Goal: Transaction & Acquisition: Purchase product/service

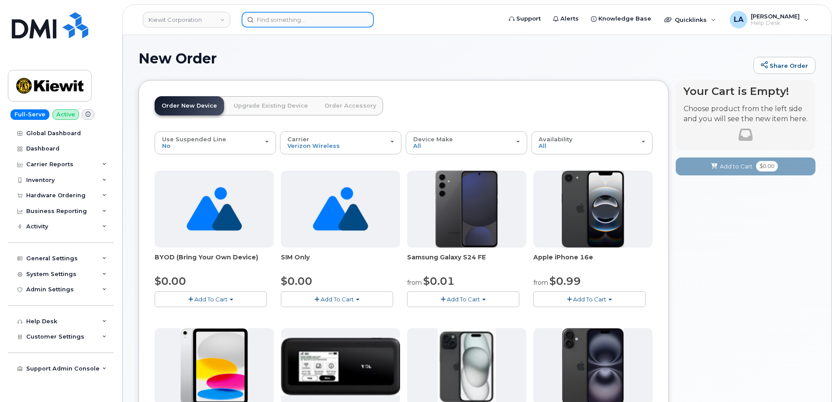
click at [360, 21] on div at bounding box center [308, 20] width 132 height 16
paste input "262 271 7465"
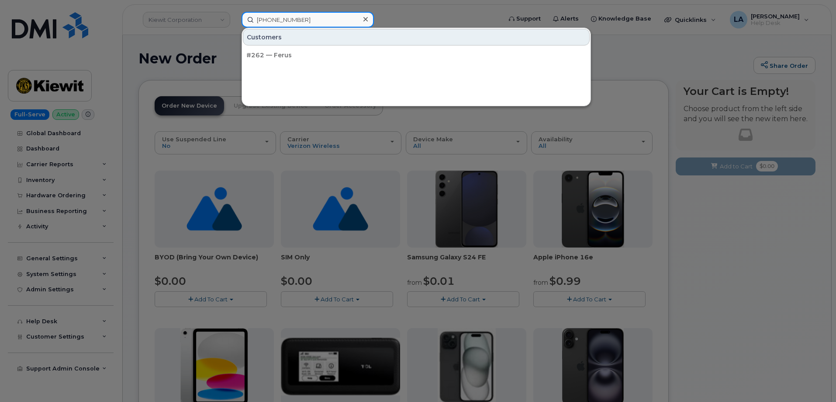
drag, startPoint x: 317, startPoint y: 21, endPoint x: 241, endPoint y: 19, distance: 75.6
click at [241, 19] on div "262 271 7465 Customers #262 — Ferus" at bounding box center [369, 20] width 268 height 16
paste input "017392134"
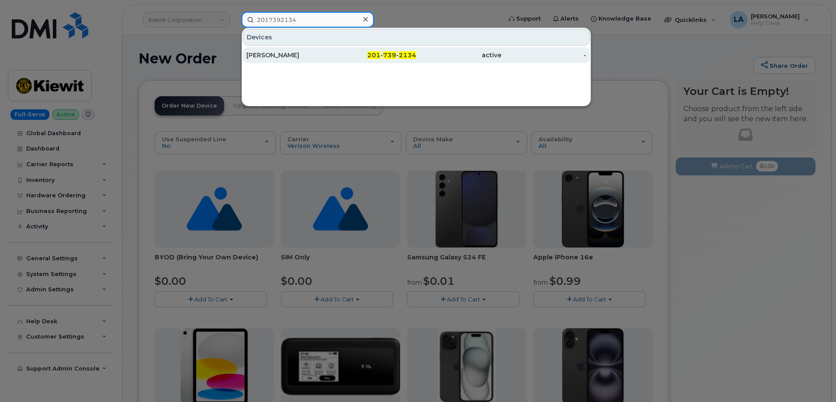
type input "2017392134"
click at [322, 55] on div "[PERSON_NAME]" at bounding box center [288, 55] width 85 height 9
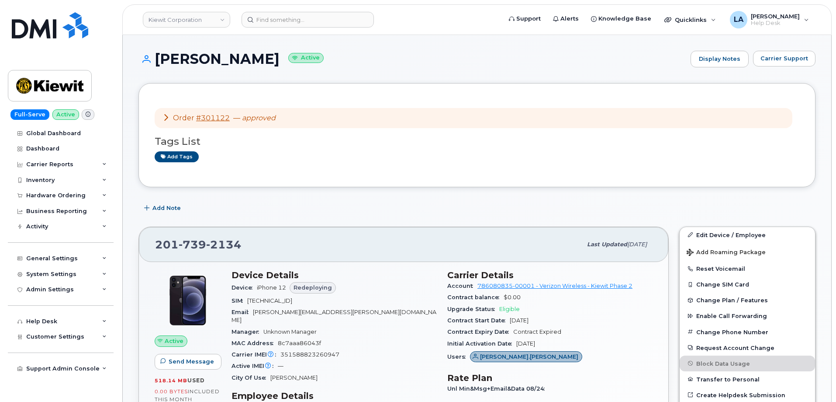
drag, startPoint x: 326, startPoint y: 59, endPoint x: 149, endPoint y: 54, distance: 176.6
click at [149, 54] on h1 "CARMELA CORTEZANO Active" at bounding box center [413, 58] width 548 height 15
copy h1 "CARMELA CORTEZANO"
click at [204, 115] on link "#301122" at bounding box center [213, 118] width 34 height 8
click at [540, 158] on div "Add tags" at bounding box center [474, 156] width 638 height 11
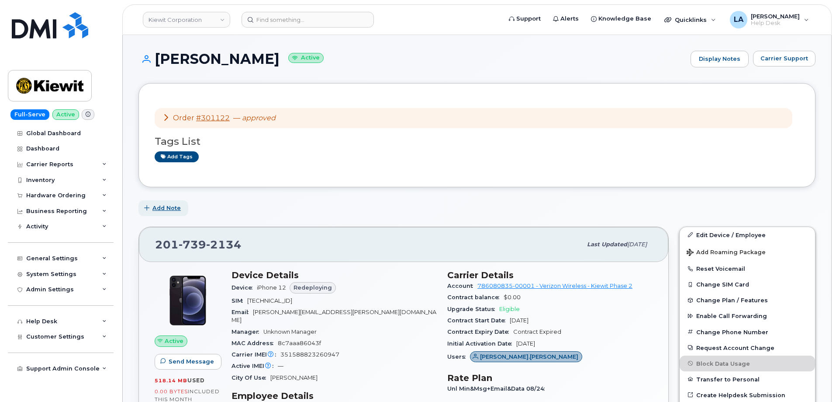
click at [145, 202] on button "Add Note" at bounding box center [164, 208] width 50 height 16
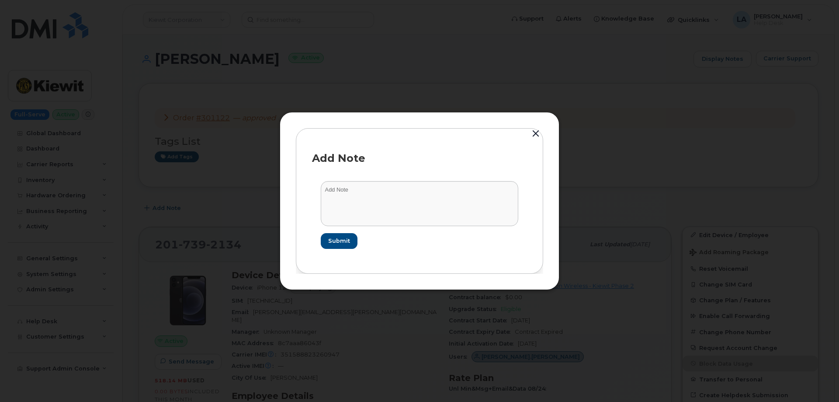
click at [533, 130] on button "button" at bounding box center [535, 134] width 13 height 12
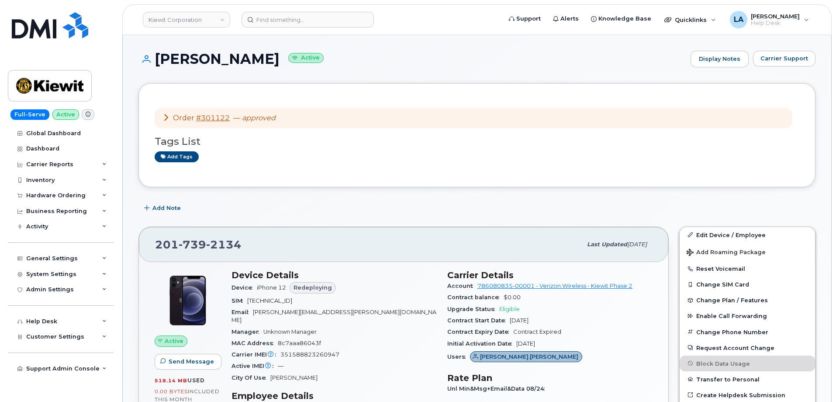
click at [270, 62] on h1 "CARMELA CORTEZANO Active" at bounding box center [413, 58] width 548 height 15
copy h1 "CORTEZANO"
click at [309, 284] on span "Redeploying" at bounding box center [313, 287] width 38 height 8
click at [308, 289] on span "Redeploying" at bounding box center [313, 287] width 38 height 8
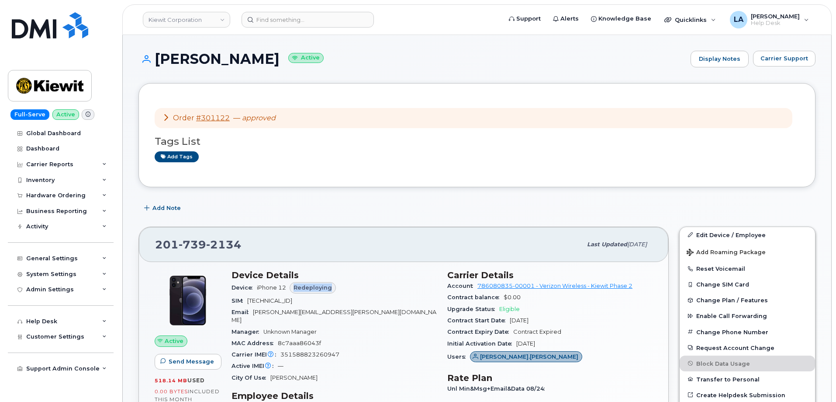
click at [308, 289] on span "Redeploying" at bounding box center [313, 287] width 38 height 8
click at [303, 289] on span "Redeploying" at bounding box center [313, 287] width 38 height 8
click at [386, 230] on div "201 739 2134 Last updated Sep 06, 2025" at bounding box center [404, 244] width 530 height 35
drag, startPoint x: 249, startPoint y: 243, endPoint x: 149, endPoint y: 243, distance: 99.6
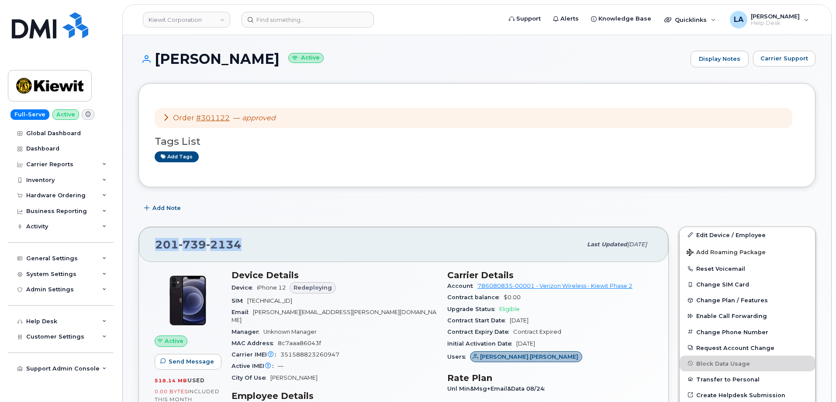
click at [149, 243] on div "201 739 2134 Last updated Sep 06, 2025" at bounding box center [404, 244] width 530 height 35
copy span "201 739 2134"
click at [510, 162] on div "Add tags" at bounding box center [474, 156] width 638 height 11
drag, startPoint x: 279, startPoint y: 245, endPoint x: 282, endPoint y: 181, distance: 63.9
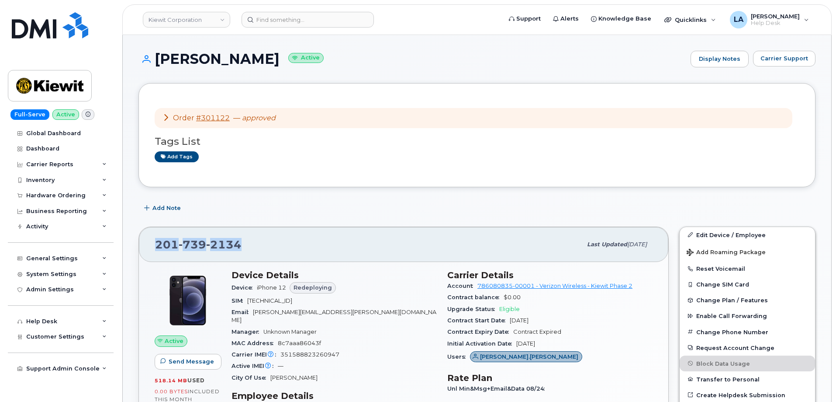
click at [153, 240] on div "201 739 2134 Last updated Sep 06, 2025" at bounding box center [404, 244] width 530 height 35
copy span "201 739 2134"
click at [214, 118] on link "#301122" at bounding box center [213, 118] width 34 height 8
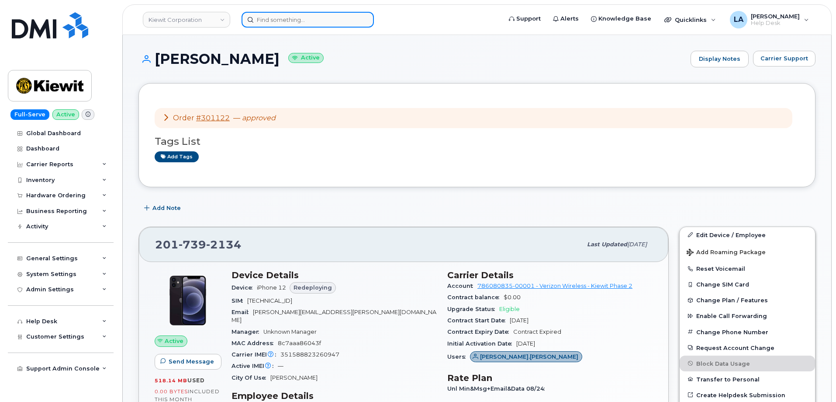
click at [267, 14] on input at bounding box center [308, 20] width 132 height 16
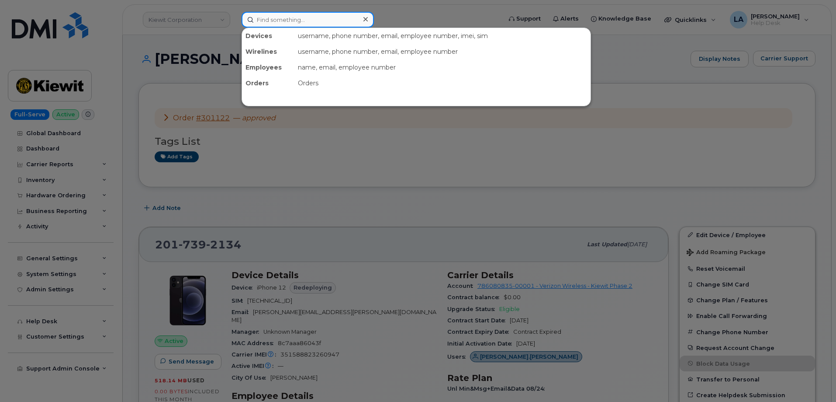
paste input "402 430 9404"
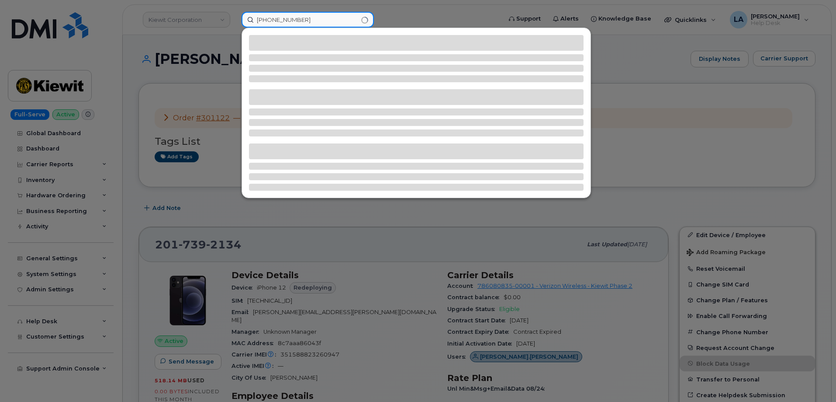
drag, startPoint x: 317, startPoint y: 21, endPoint x: 200, endPoint y: 15, distance: 117.2
click at [235, 15] on div "402 430 9404" at bounding box center [369, 20] width 268 height 16
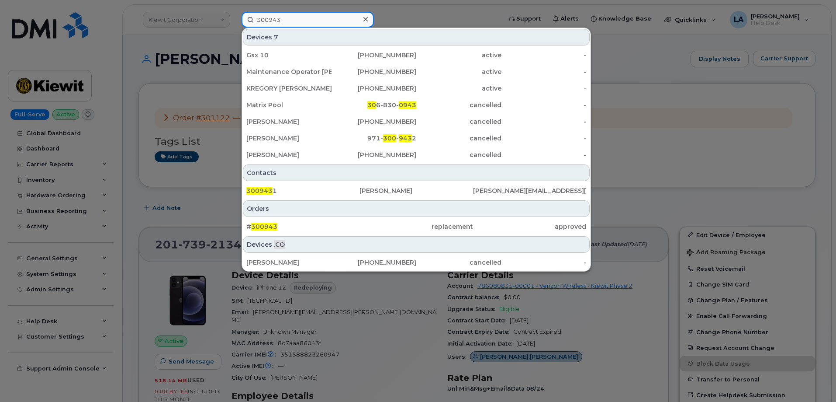
click at [267, 21] on input "300943" at bounding box center [308, 20] width 132 height 16
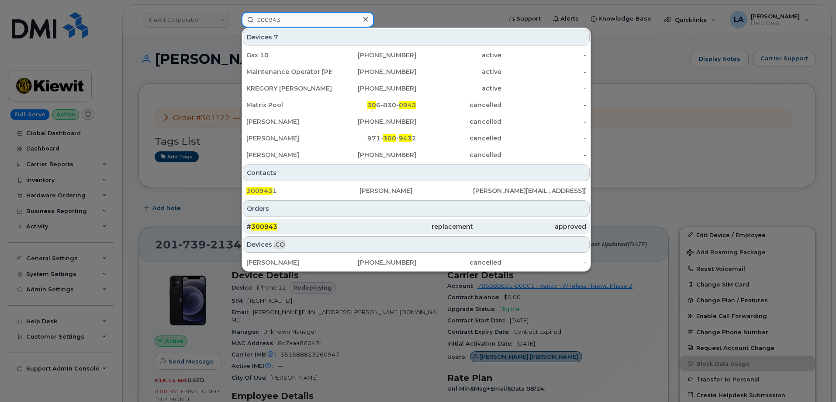
type input "300943"
click at [266, 227] on span "300943" at bounding box center [264, 226] width 26 height 8
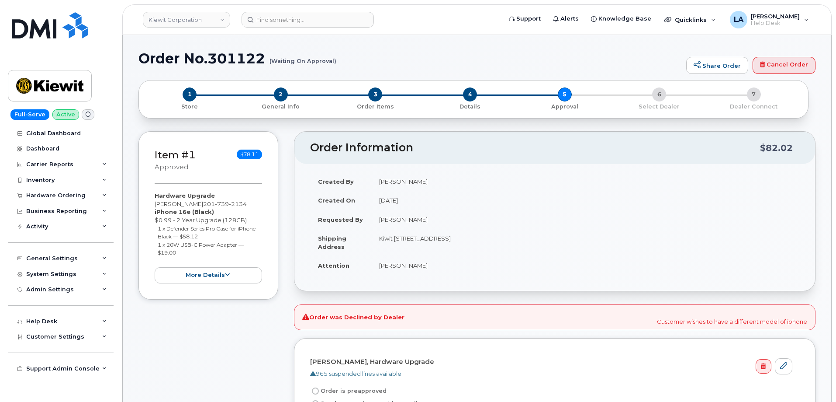
drag, startPoint x: 835, startPoint y: 52, endPoint x: 839, endPoint y: 67, distance: 15.4
drag, startPoint x: 842, startPoint y: 95, endPoint x: 844, endPoint y: 104, distance: 9.5
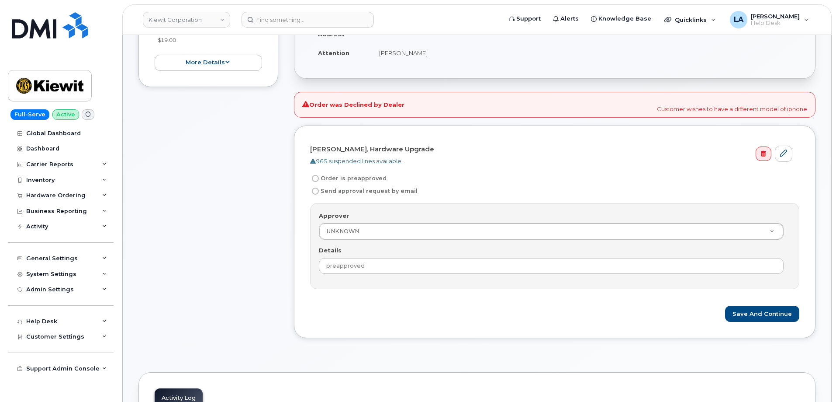
scroll to position [9, 0]
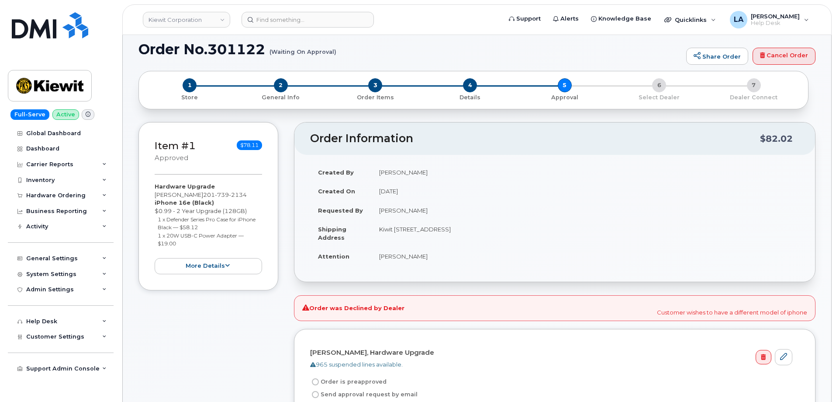
drag, startPoint x: 452, startPoint y: 209, endPoint x: 384, endPoint y: 210, distance: 68.2
click at [380, 210] on td "Carmela Cortezano" at bounding box center [585, 210] width 428 height 19
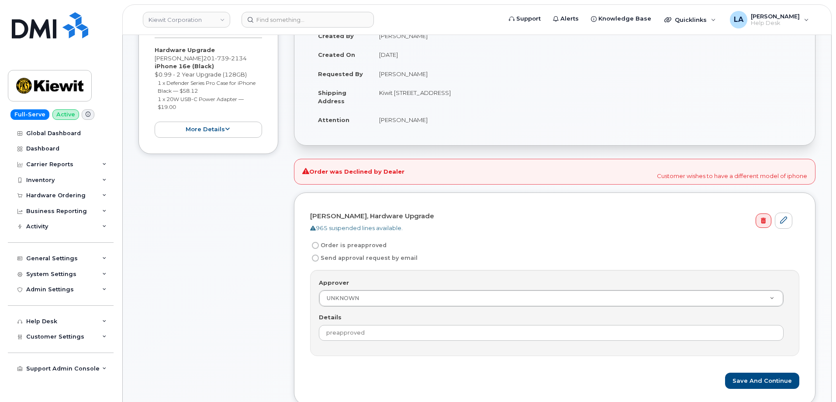
scroll to position [164, 0]
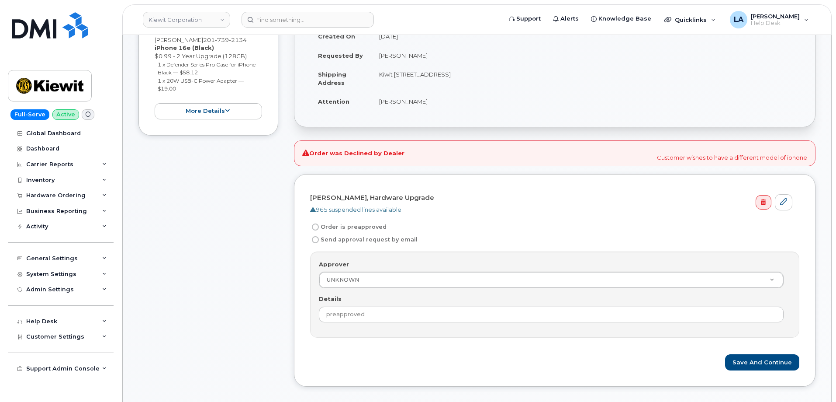
drag, startPoint x: 313, startPoint y: 152, endPoint x: 817, endPoint y: 165, distance: 503.9
copy div "Order was Declined by Dealer Customer wishes to have a different model of iphone"
click at [38, 165] on div "Carrier Reports" at bounding box center [49, 164] width 47 height 7
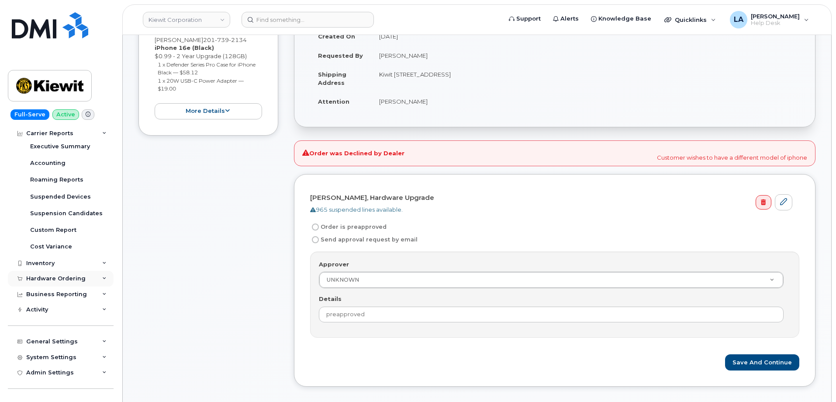
scroll to position [102, 0]
click at [52, 276] on div "Hardware Ordering" at bounding box center [55, 277] width 59 height 7
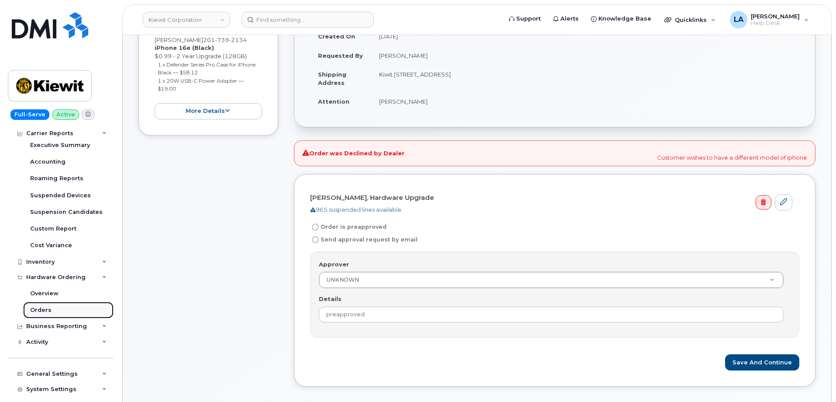
click at [44, 310] on div "Orders" at bounding box center [40, 310] width 21 height 8
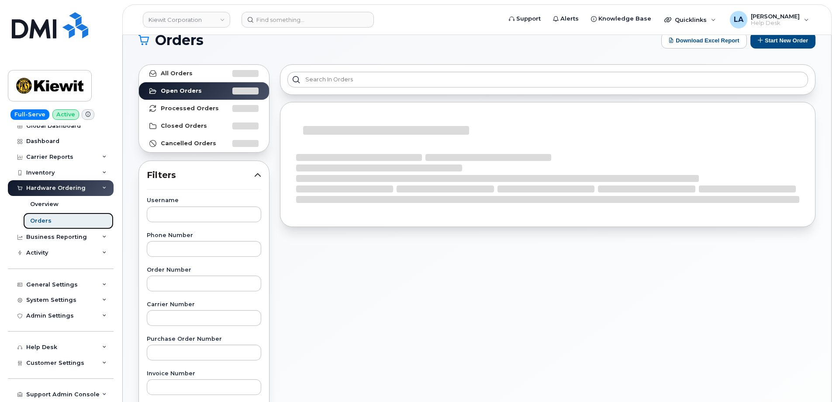
scroll to position [27, 0]
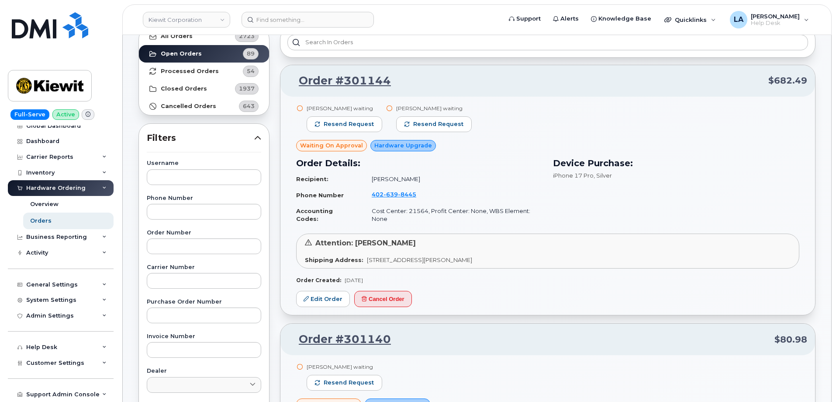
scroll to position [34, 0]
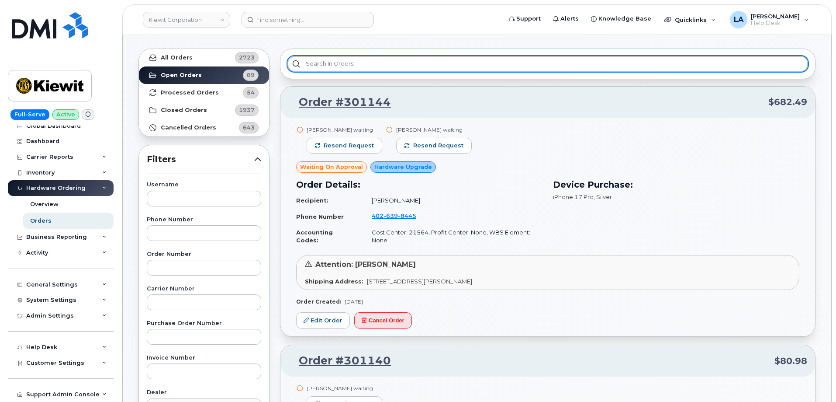
click at [375, 62] on input "text" at bounding box center [548, 64] width 521 height 16
paste input "CORTEZANO"
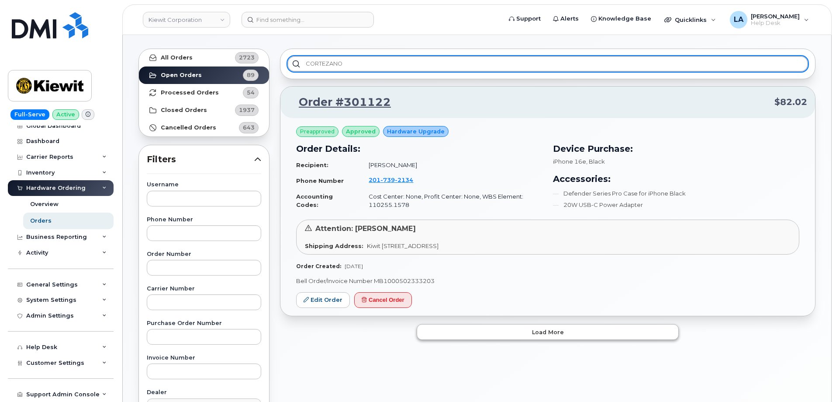
type input "CORTEZANO"
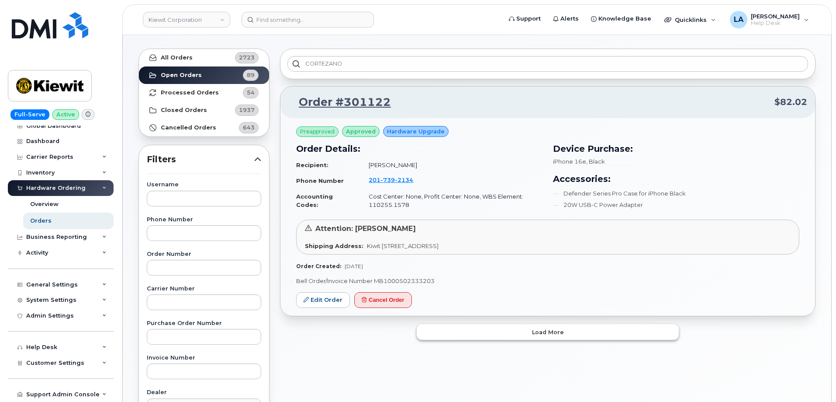
click at [509, 326] on button "Load more" at bounding box center [548, 332] width 262 height 16
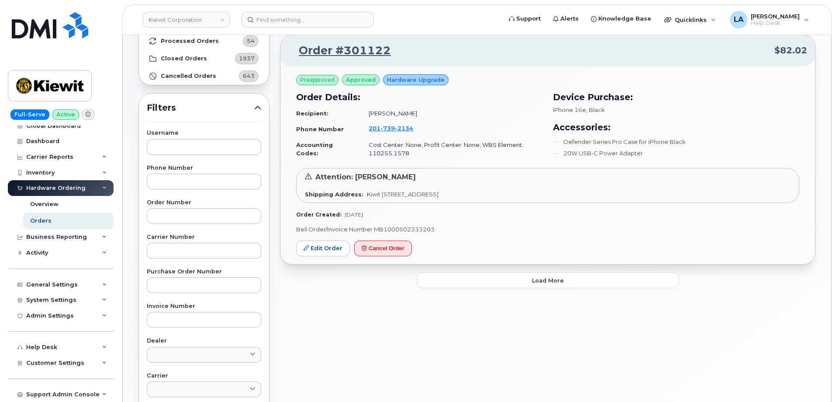
scroll to position [90, 0]
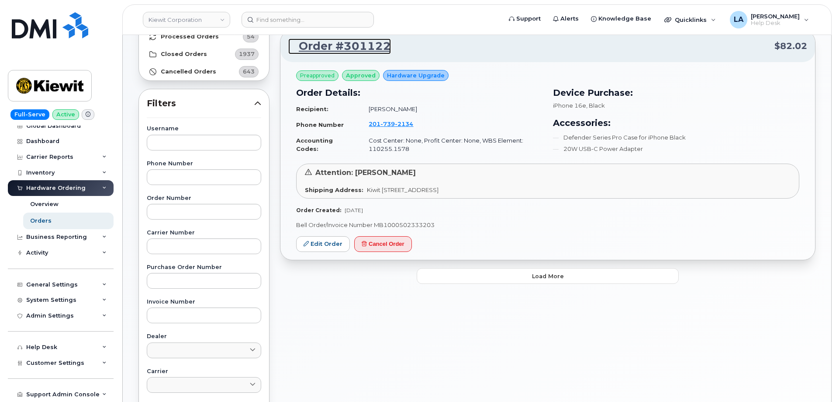
click at [334, 48] on link "Order #301122" at bounding box center [339, 46] width 103 height 16
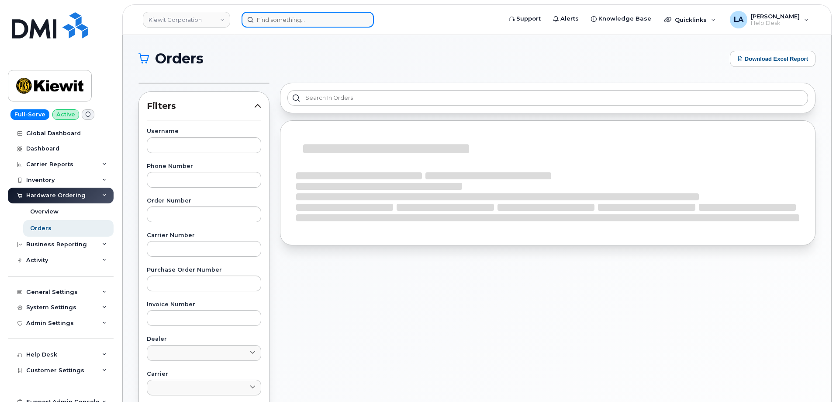
click at [312, 18] on input at bounding box center [308, 20] width 132 height 16
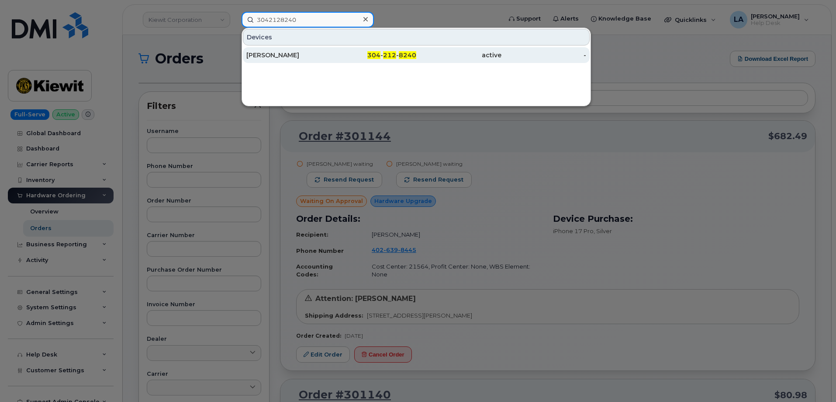
type input "3042128240"
click at [272, 55] on div "John J Chase" at bounding box center [288, 55] width 85 height 9
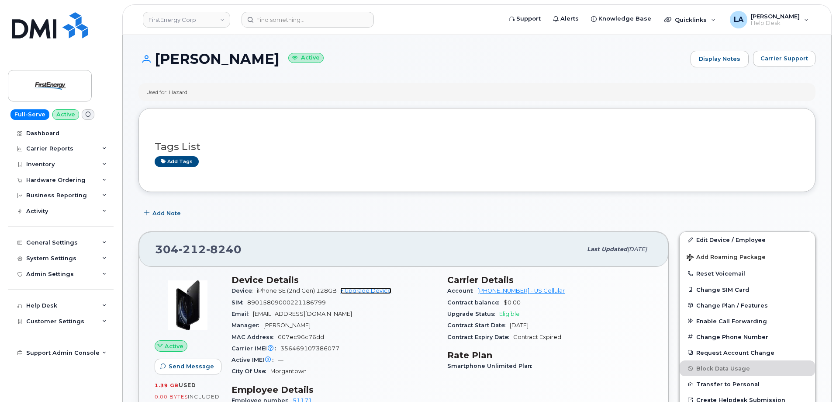
click at [367, 290] on link "+ Upgrade Device" at bounding box center [365, 290] width 51 height 7
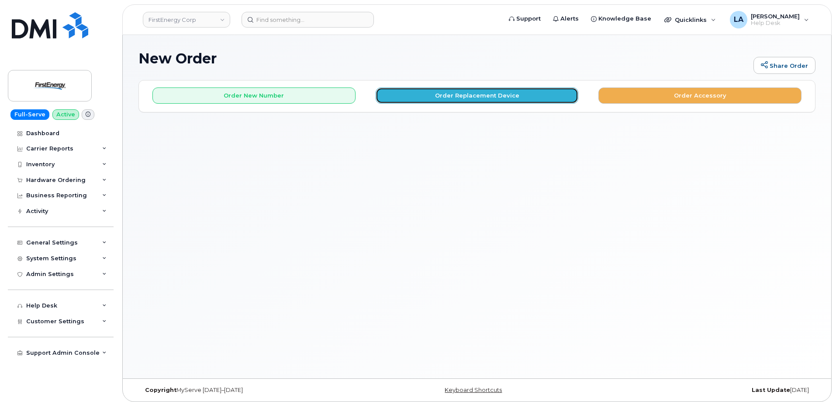
click at [431, 100] on button "Order Replacement Device" at bounding box center [477, 95] width 203 height 16
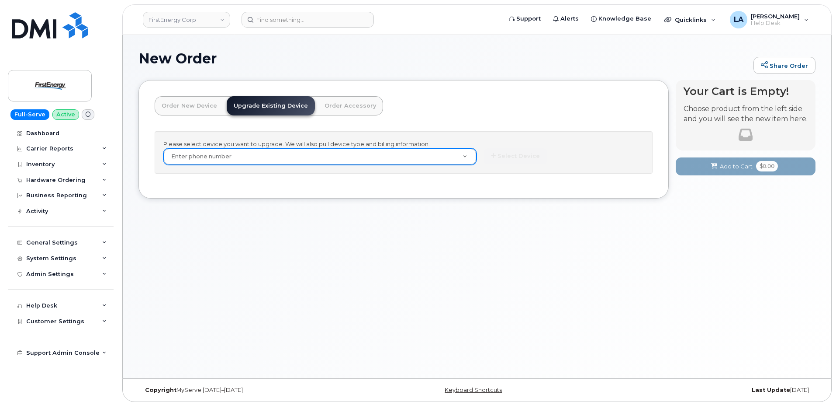
paste input "Order was Declined by Dealer Customer wishes to have a different model of iphone"
type input "Order was Declined by Dealer Customer wishes to have a different model of iphone"
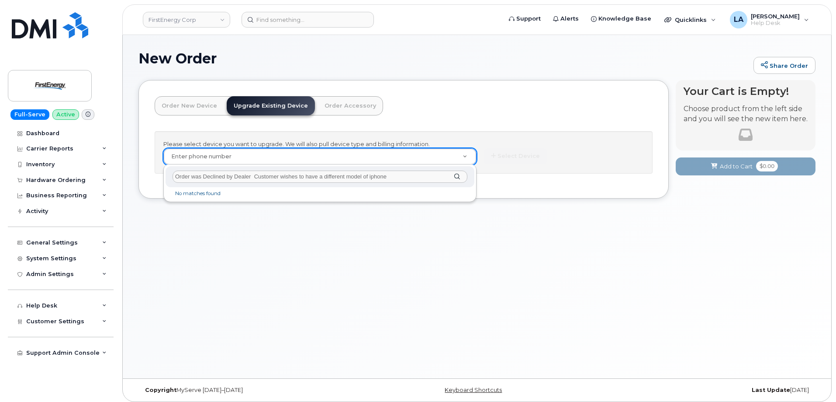
drag, startPoint x: 344, startPoint y: 170, endPoint x: 124, endPoint y: 170, distance: 220.2
click at [124, 170] on body "FirstEnergy Corp Support Alerts Knowledge Base Quicklinks Suspend / Cancel Devi…" at bounding box center [418, 203] width 836 height 406
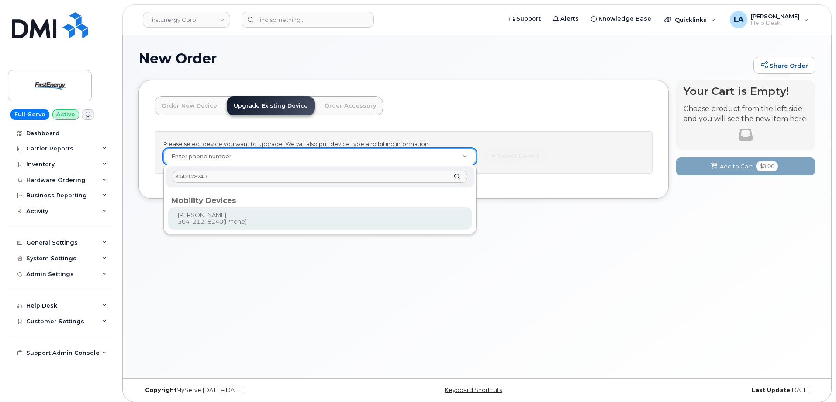
type input "3042128240"
type input "829969"
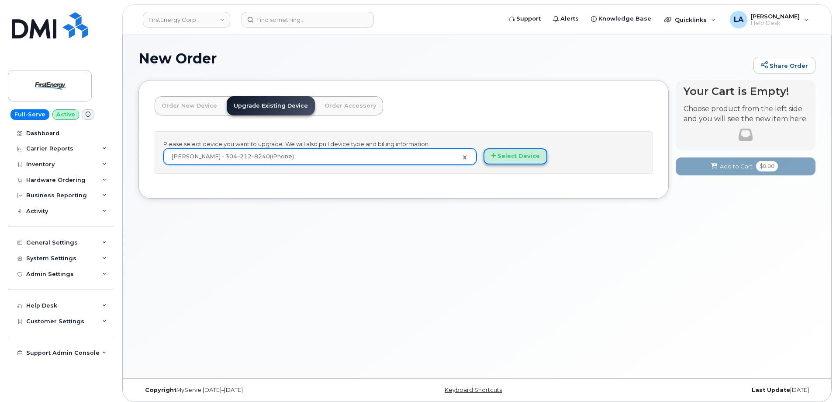
click at [511, 155] on button "Select Device" at bounding box center [516, 156] width 64 height 16
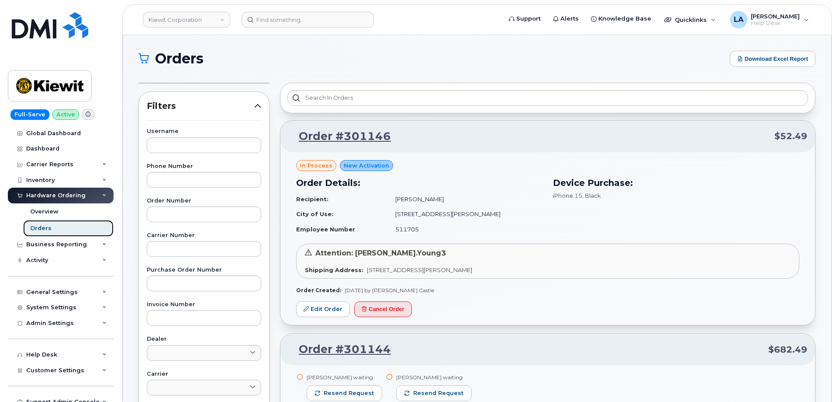
click at [39, 225] on div "Orders" at bounding box center [40, 228] width 21 height 8
click at [36, 229] on div "Orders" at bounding box center [40, 228] width 21 height 8
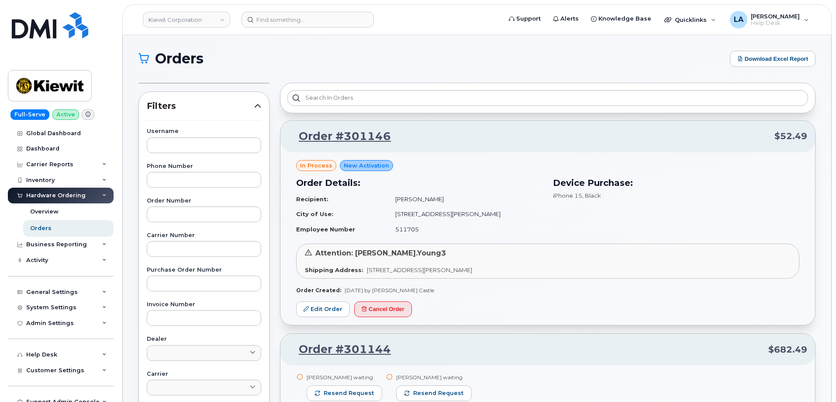
click at [39, 226] on div "Orders" at bounding box center [40, 228] width 21 height 8
click at [33, 205] on link "Overview" at bounding box center [68, 211] width 90 height 17
click at [31, 222] on link "Orders" at bounding box center [68, 228] width 90 height 17
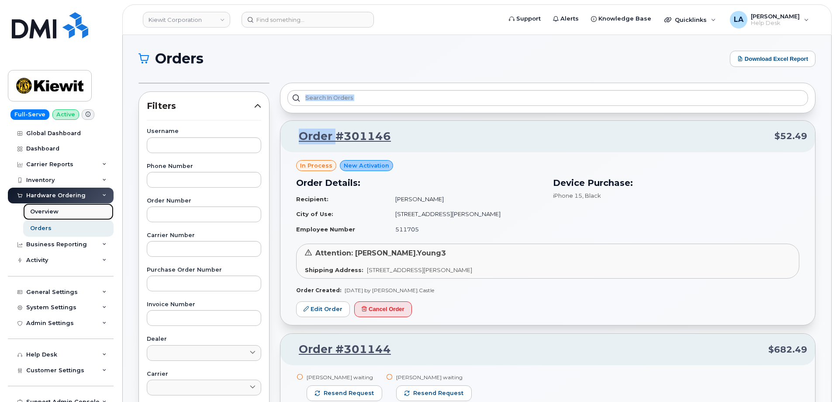
click at [45, 214] on div "Overview" at bounding box center [44, 212] width 28 height 8
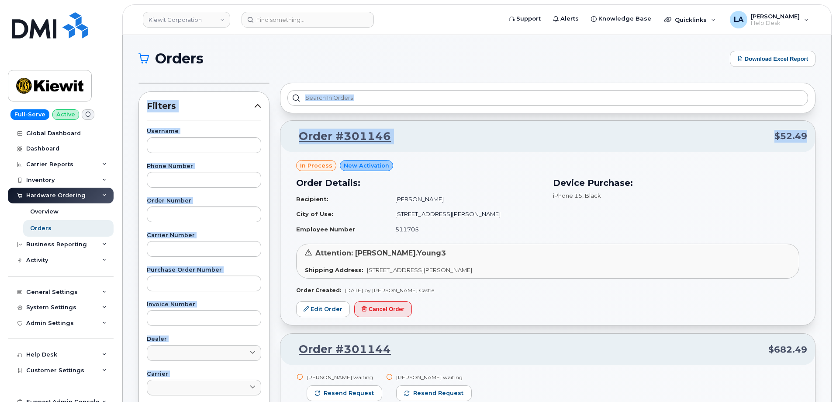
drag, startPoint x: 836, startPoint y: 59, endPoint x: 661, endPoint y: 87, distance: 176.9
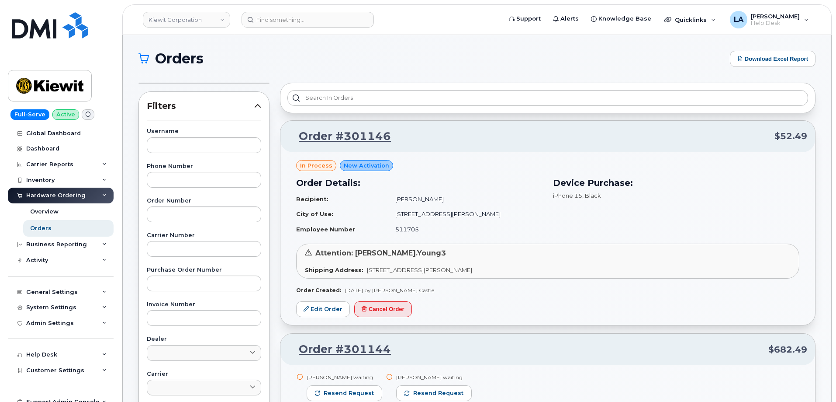
click at [519, 52] on h1 "Orders" at bounding box center [432, 59] width 587 height 14
click at [499, 63] on h1 "Orders" at bounding box center [432, 59] width 587 height 14
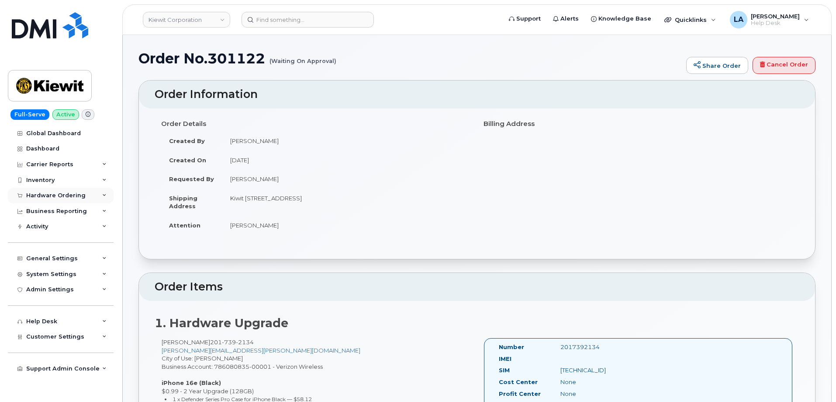
click at [54, 191] on div "Hardware Ordering" at bounding box center [61, 195] width 106 height 16
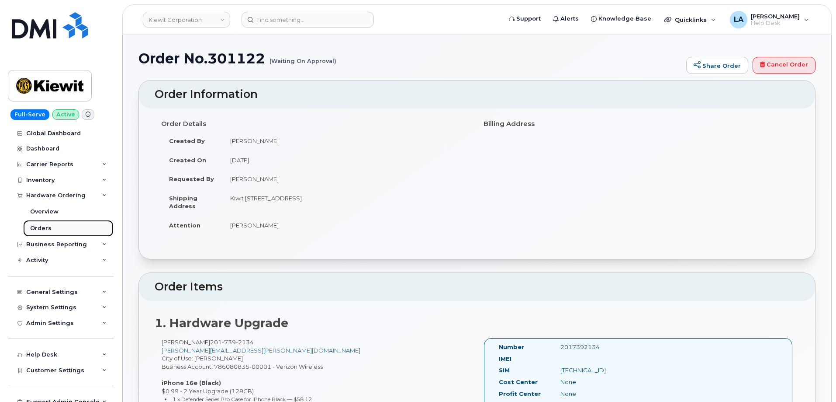
click at [43, 231] on div "Orders" at bounding box center [40, 228] width 21 height 8
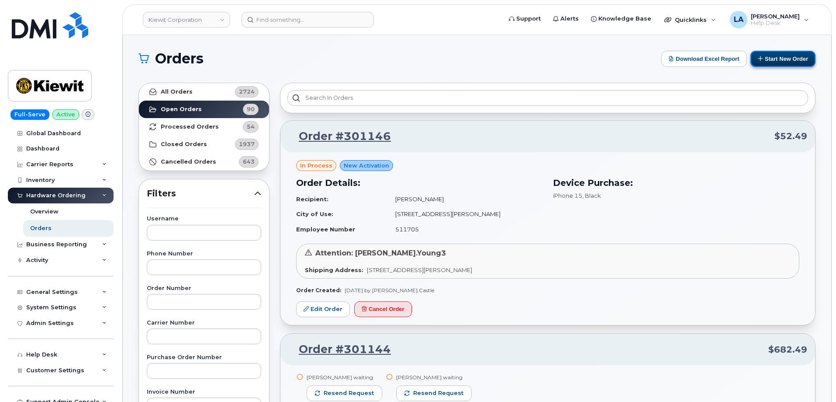
click at [783, 56] on button "Start New Order" at bounding box center [783, 59] width 65 height 16
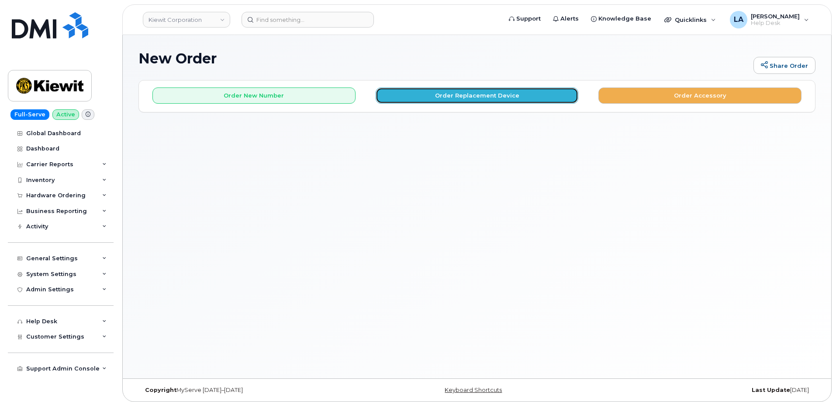
click at [428, 101] on button "Order Replacement Device" at bounding box center [477, 95] width 203 height 16
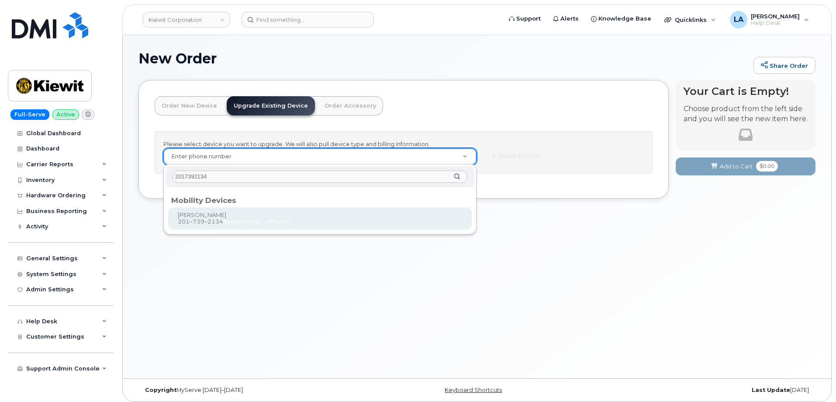
type input "2017392134"
type input "1164204"
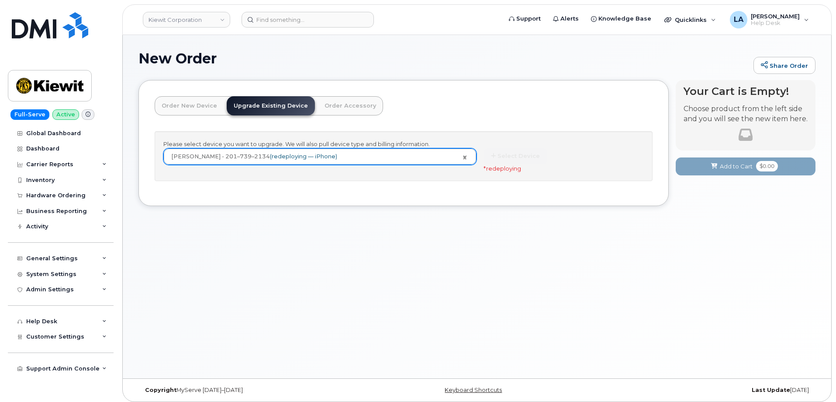
click at [480, 293] on div "New Order Share Order × Share This Order If you want to allow others to create …" at bounding box center [477, 206] width 709 height 343
click at [312, 23] on input at bounding box center [308, 20] width 132 height 16
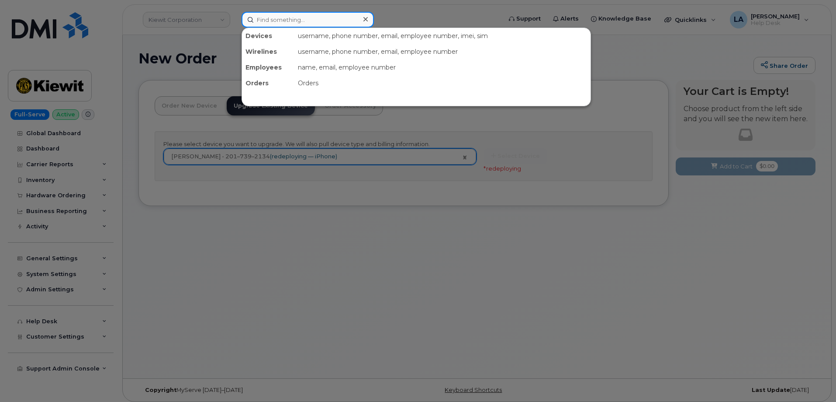
paste input "301124"
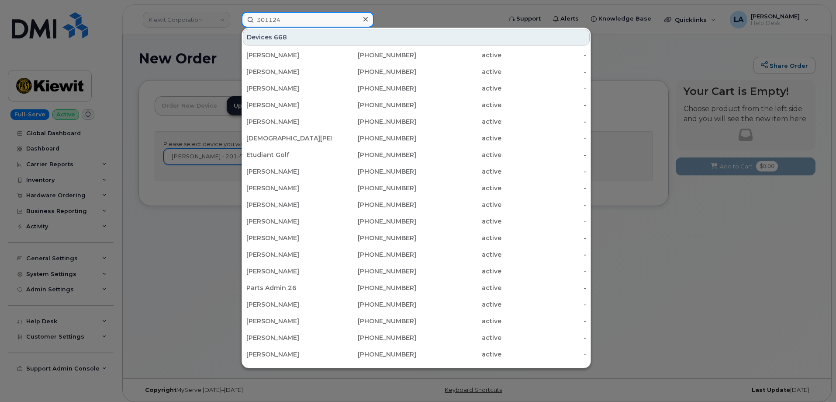
type input "301124"
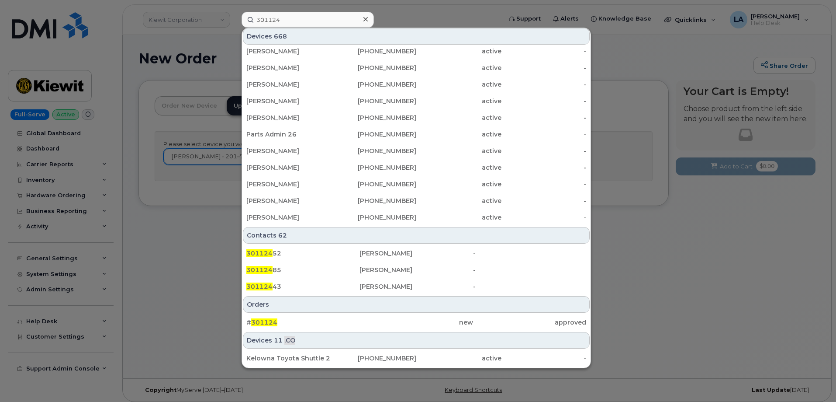
scroll to position [238, 0]
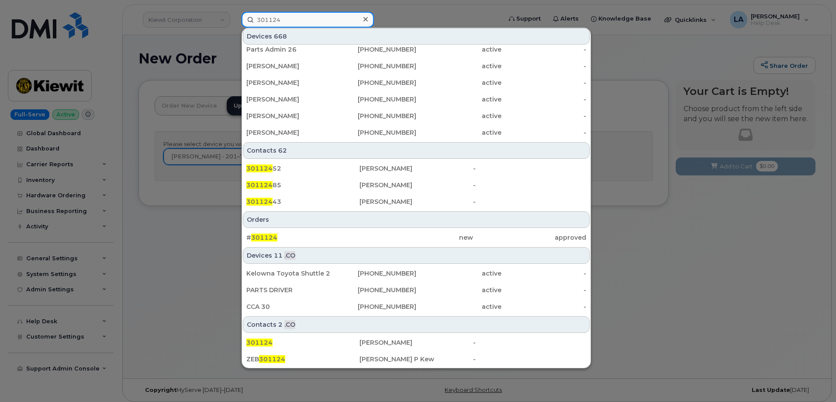
click at [302, 21] on input "301124" at bounding box center [308, 20] width 132 height 16
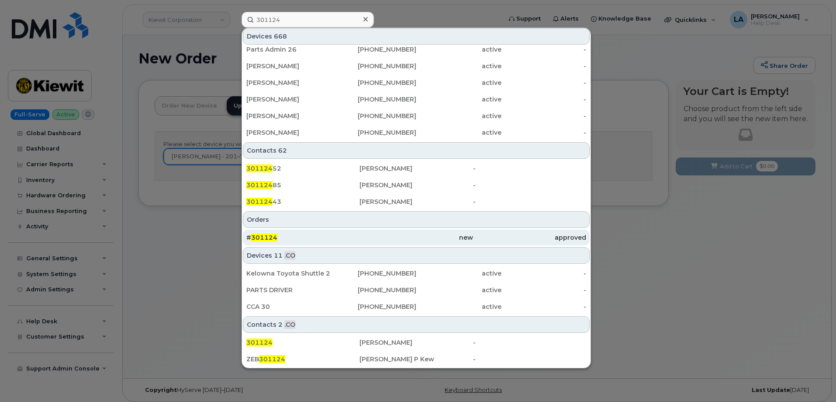
click at [265, 236] on span "301124" at bounding box center [264, 237] width 26 height 8
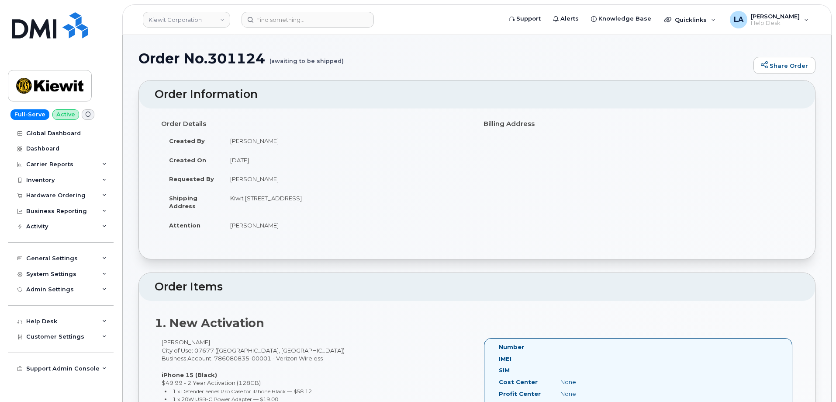
click at [234, 55] on h1 "Order No.301124 (awaiting to be shipped)" at bounding box center [444, 58] width 611 height 15
copy h1 "301124"
click at [65, 191] on div "Hardware Ordering" at bounding box center [61, 195] width 106 height 16
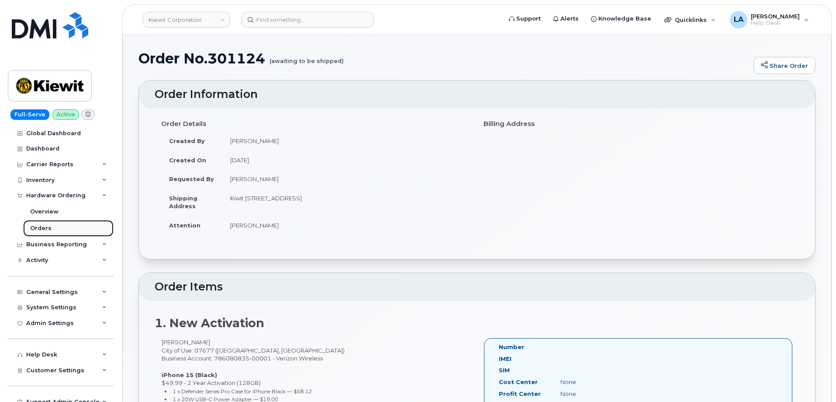
click at [36, 228] on div "Orders" at bounding box center [40, 228] width 21 height 8
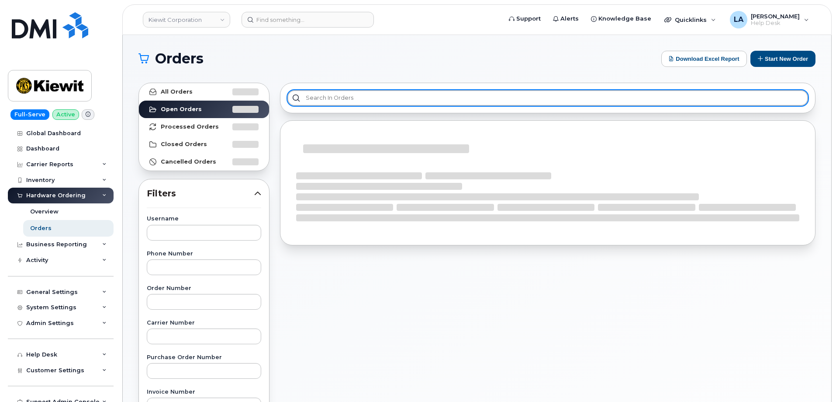
click at [412, 100] on input "text" at bounding box center [548, 98] width 521 height 16
paste input "301124"
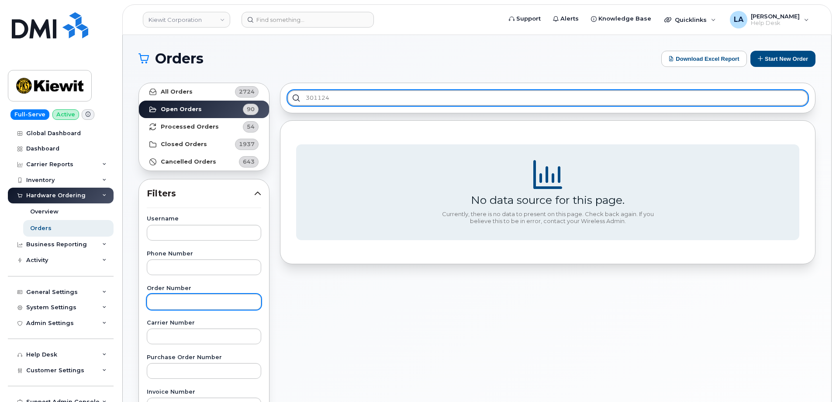
type input "301124"
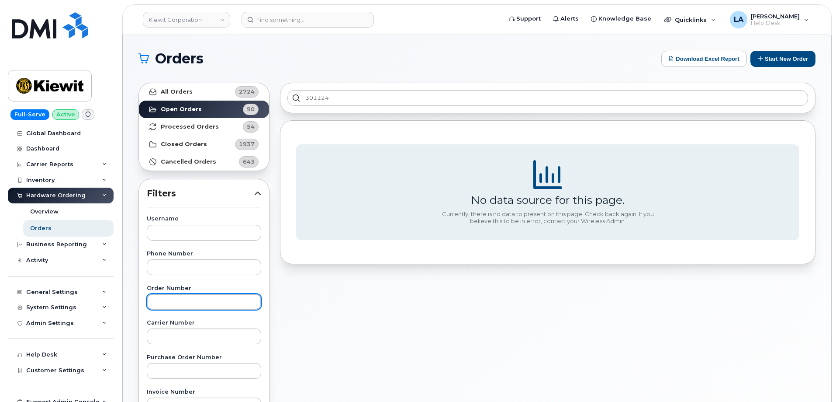
click at [173, 305] on input "text" at bounding box center [204, 302] width 114 height 16
paste input "301124"
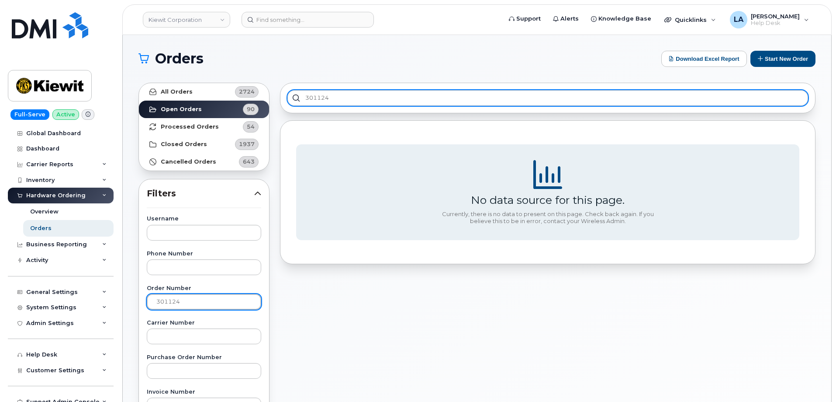
type input "301124"
drag, startPoint x: 344, startPoint y: 100, endPoint x: 177, endPoint y: 111, distance: 167.8
click at [201, 113] on div "All Orders 2724 Open Orders 90 Processed Orders 54 Closed Orders 1937 Cancelled…" at bounding box center [477, 384] width 688 height 614
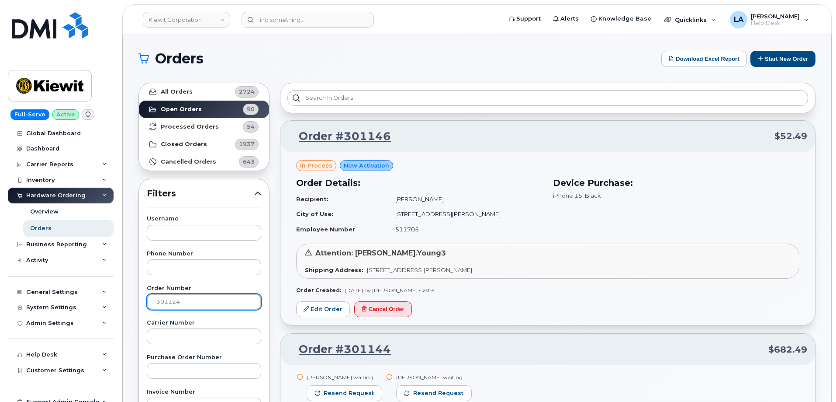
click at [203, 301] on input "301124" at bounding box center [204, 302] width 114 height 16
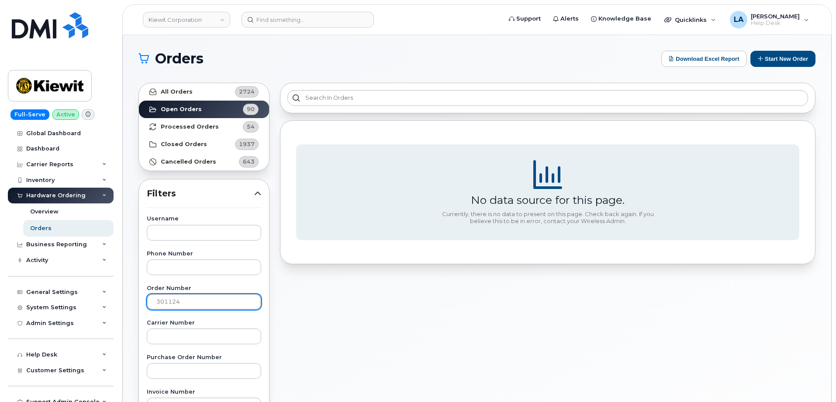
drag, startPoint x: 155, startPoint y: 298, endPoint x: 346, endPoint y: 305, distance: 191.5
click at [157, 298] on input "301124" at bounding box center [204, 302] width 114 height 16
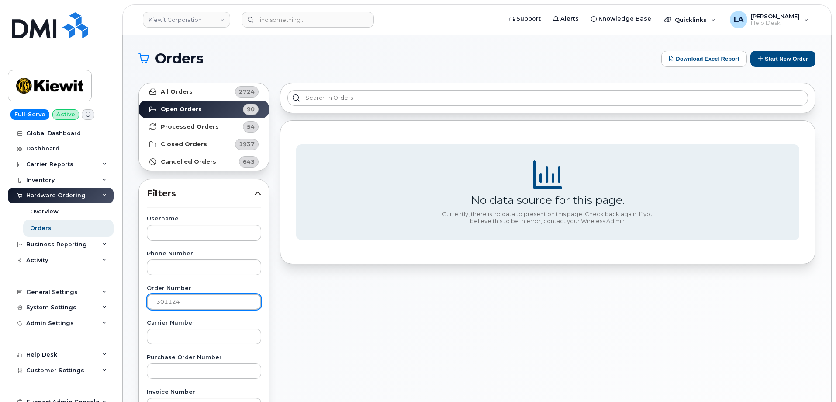
type input "301124"
click at [184, 98] on link "All Orders 2724" at bounding box center [204, 91] width 130 height 17
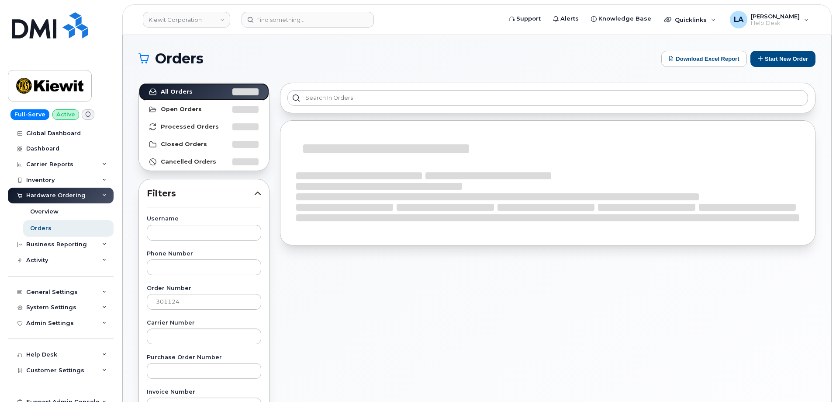
click at [185, 91] on strong "All Orders" at bounding box center [177, 91] width 32 height 7
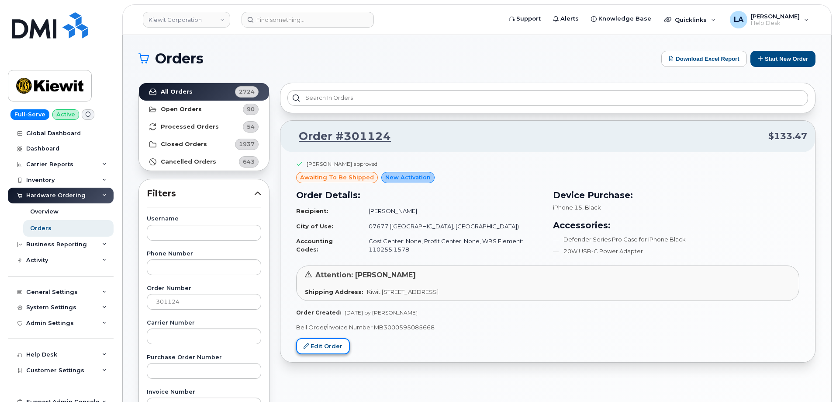
click at [319, 343] on link "Edit Order" at bounding box center [323, 346] width 54 height 16
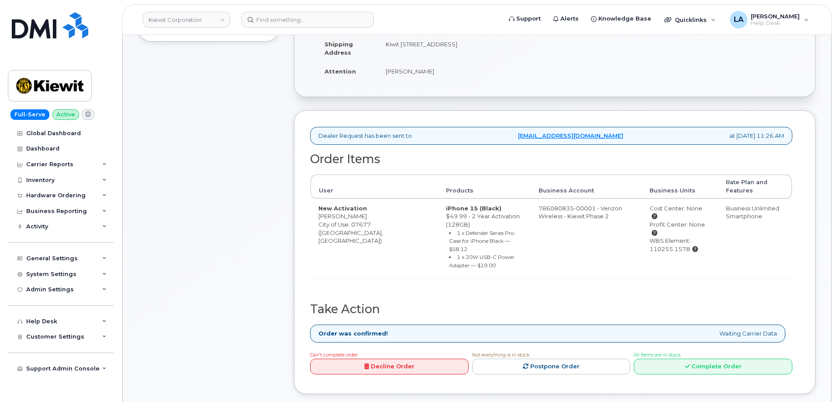
scroll to position [229, 0]
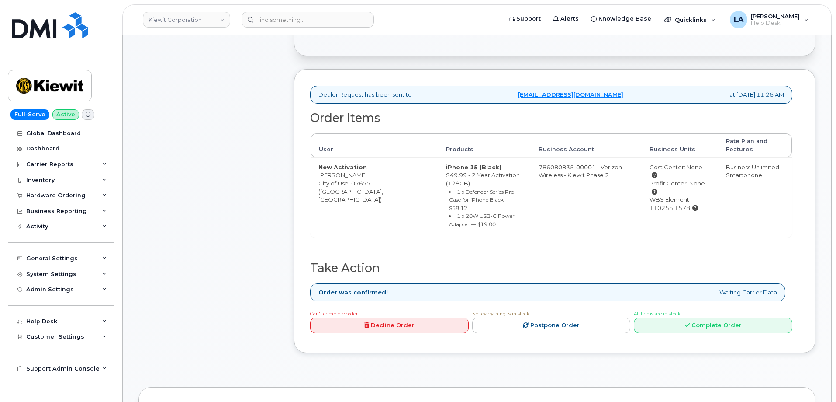
drag, startPoint x: 836, startPoint y: 70, endPoint x: 838, endPoint y: 87, distance: 17.2
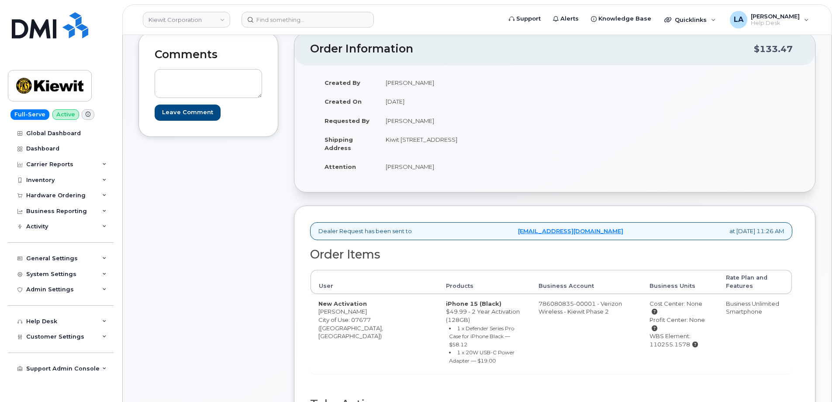
scroll to position [162, 0]
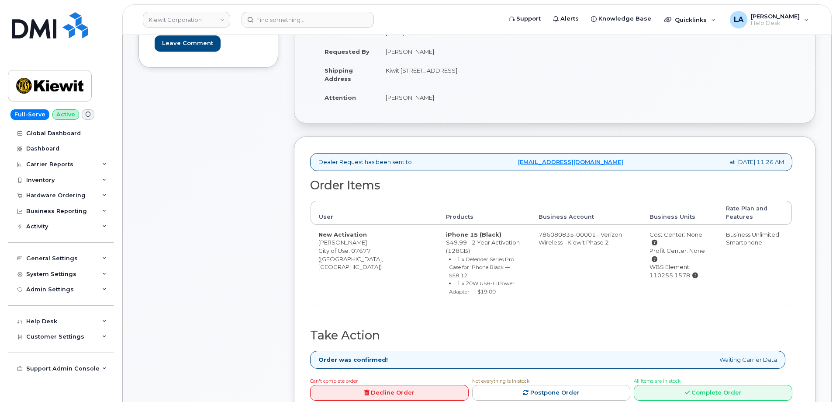
click at [198, 259] on div "Comments Leave Comment" at bounding box center [209, 198] width 140 height 470
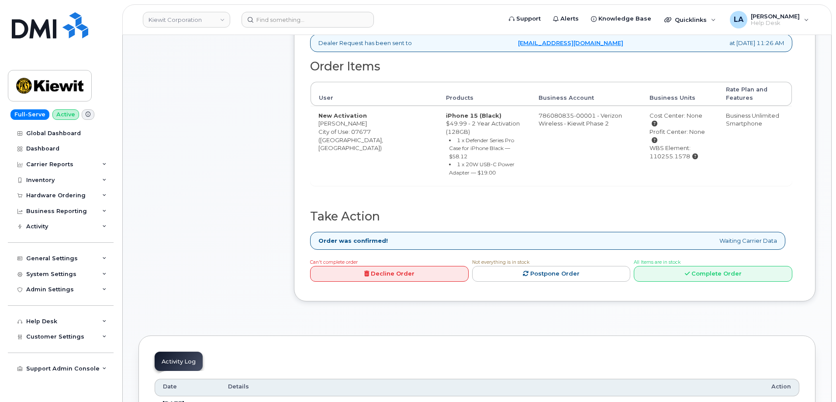
scroll to position [367, 0]
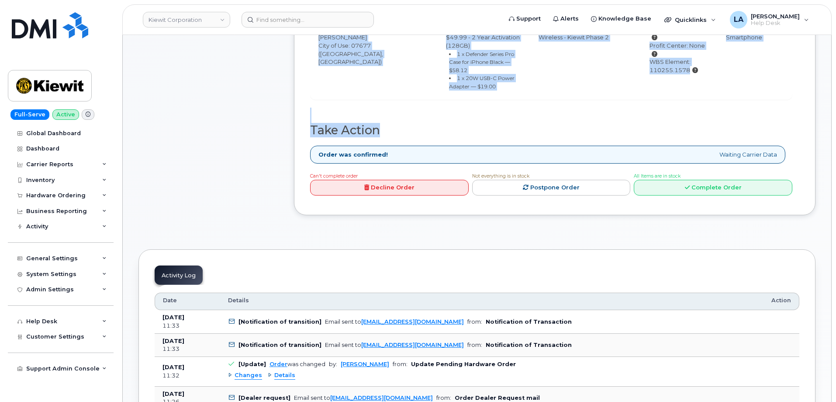
drag, startPoint x: 835, startPoint y: 119, endPoint x: 834, endPoint y: 51, distance: 68.6
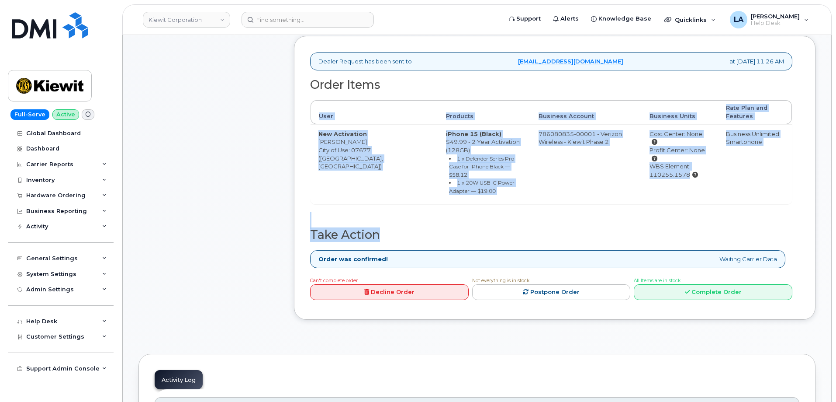
scroll to position [264, 0]
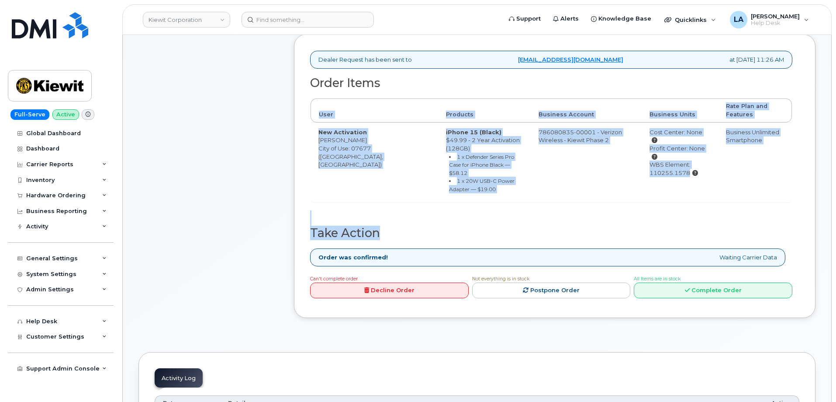
click at [691, 201] on div "Order Items User Products Business Account Business Units Rate Plan and Feature…" at bounding box center [551, 151] width 482 height 150
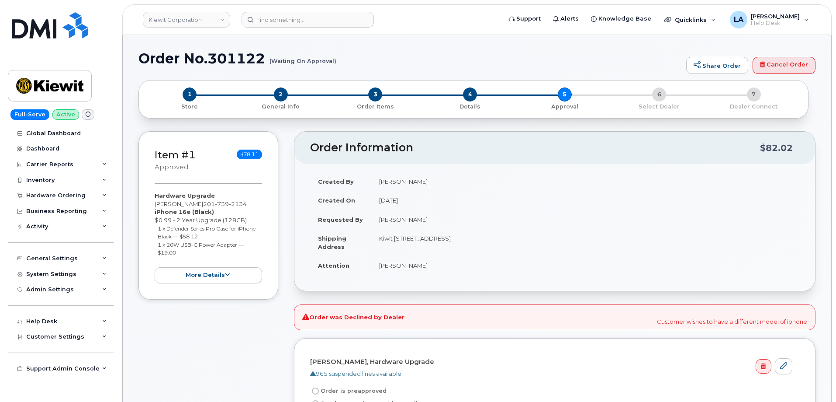
drag, startPoint x: 141, startPoint y: 77, endPoint x: 139, endPoint y: 68, distance: 8.8
click at [141, 77] on div "Order No.301122 (Waiting On Approval) Share Order Cancel Order" at bounding box center [477, 65] width 677 height 29
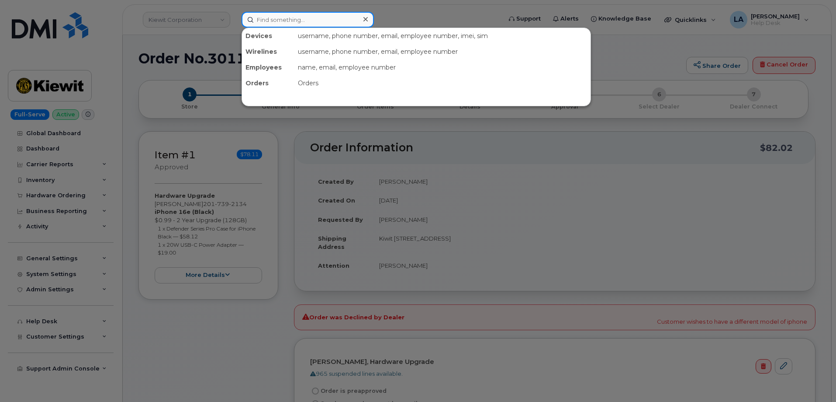
click at [320, 21] on input at bounding box center [308, 20] width 132 height 16
paste input "8323184024"
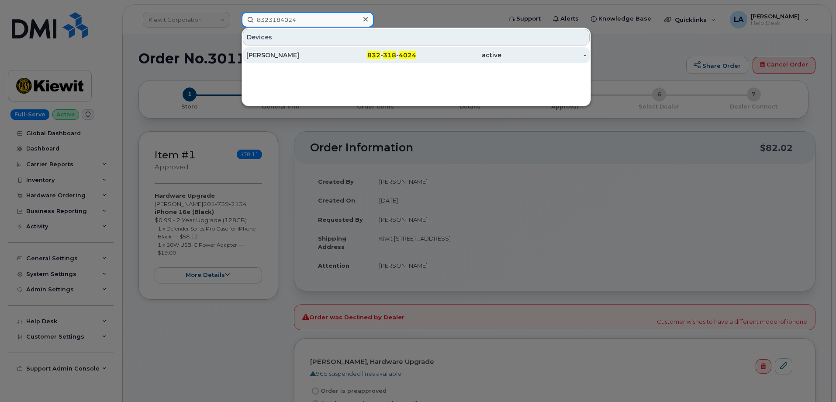
type input "8323184024"
click at [275, 55] on div "[PERSON_NAME]" at bounding box center [288, 55] width 85 height 9
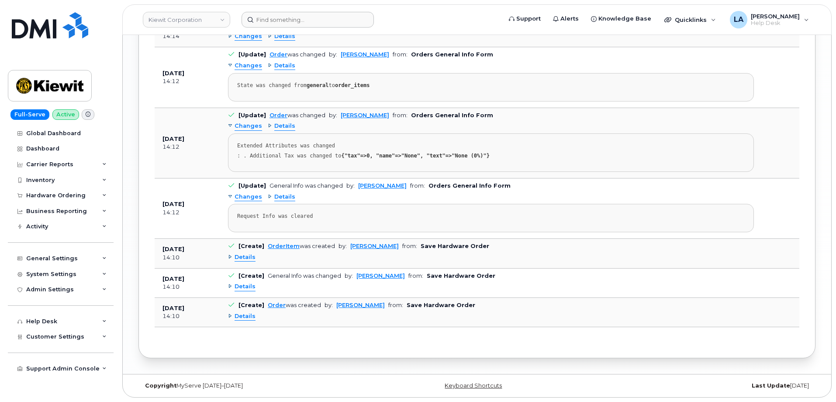
scroll to position [1091, 0]
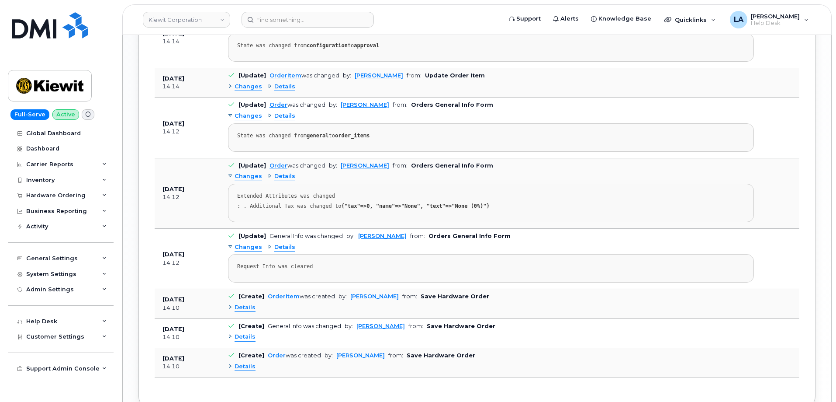
click at [776, 159] on td at bounding box center [781, 193] width 38 height 70
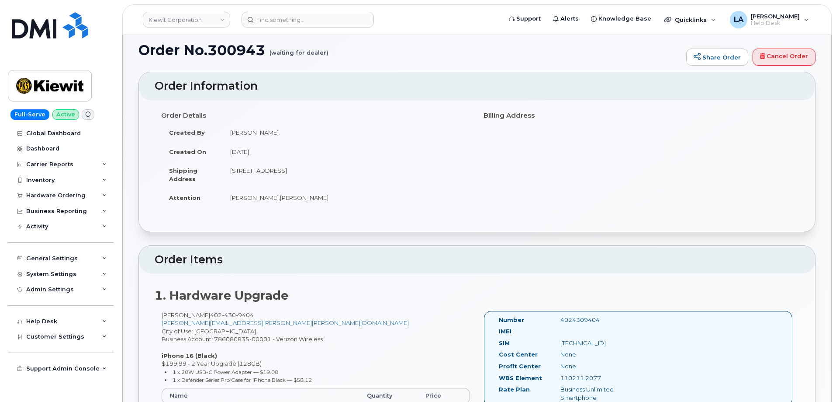
scroll to position [0, 0]
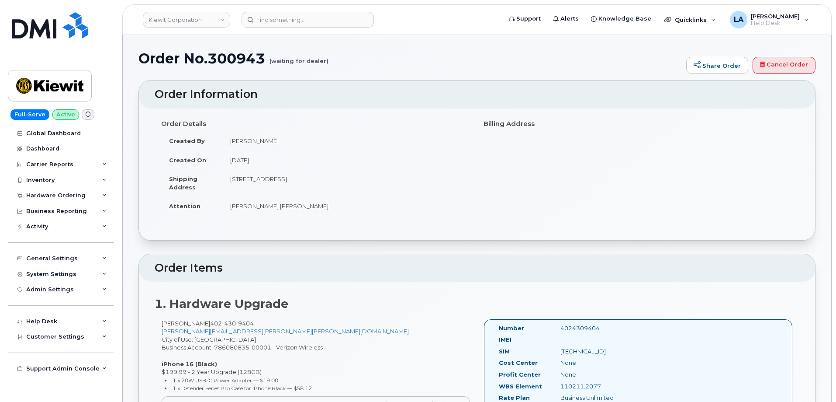
click at [239, 56] on h1 "Order No.300943 (waiting for dealer)" at bounding box center [411, 58] width 544 height 15
copy h1 "300943"
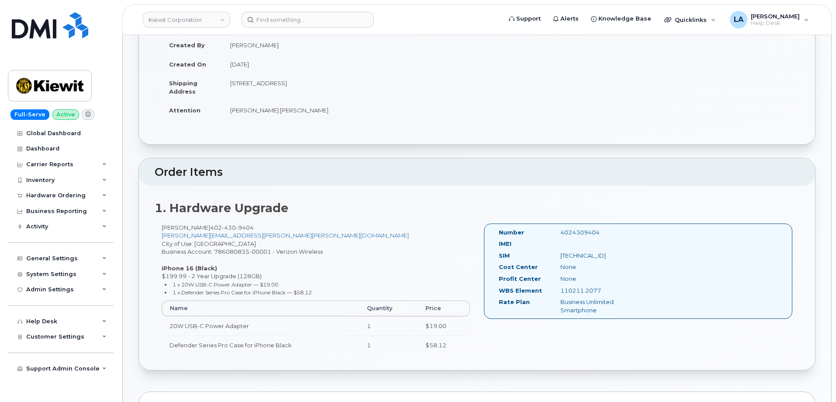
scroll to position [121, 0]
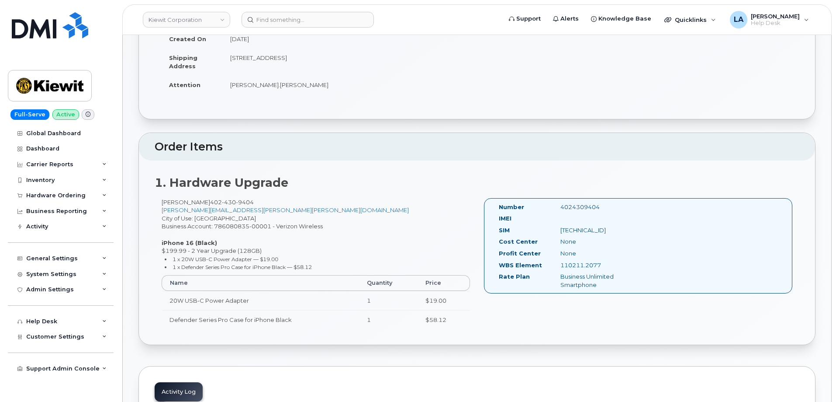
drag, startPoint x: 836, startPoint y: 42, endPoint x: 836, endPoint y: 55, distance: 13.1
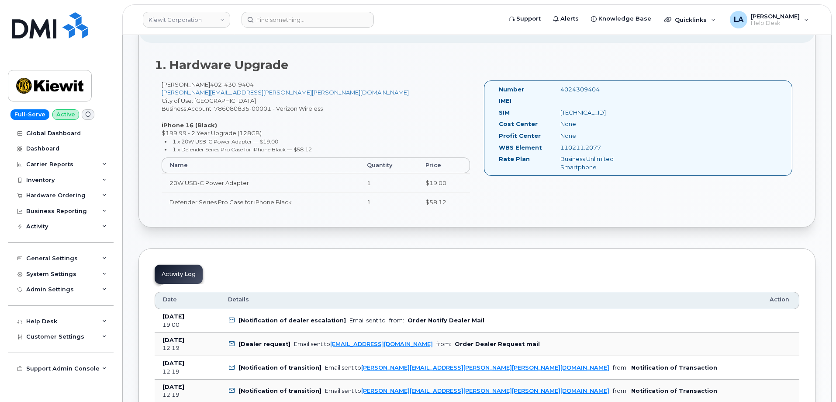
scroll to position [141, 0]
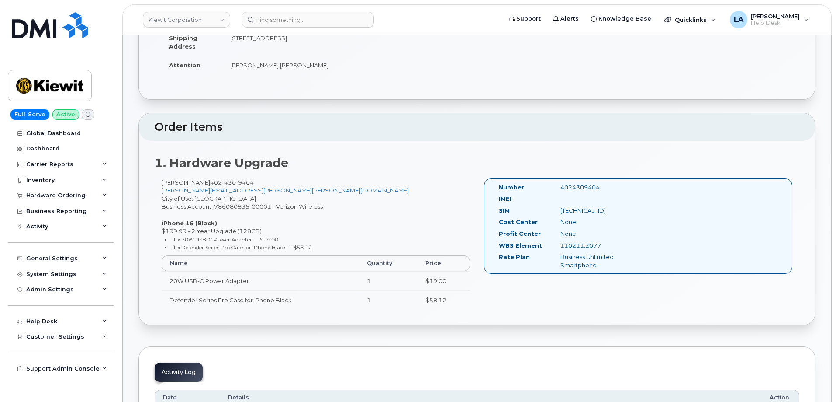
drag, startPoint x: 212, startPoint y: 180, endPoint x: 162, endPoint y: 179, distance: 49.8
click at [162, 179] on div "[PERSON_NAME] [PHONE_NUMBER] [PERSON_NAME][EMAIL_ADDRESS][PERSON_NAME][PERSON_N…" at bounding box center [316, 247] width 322 height 139
copy div "[PERSON_NAME]"
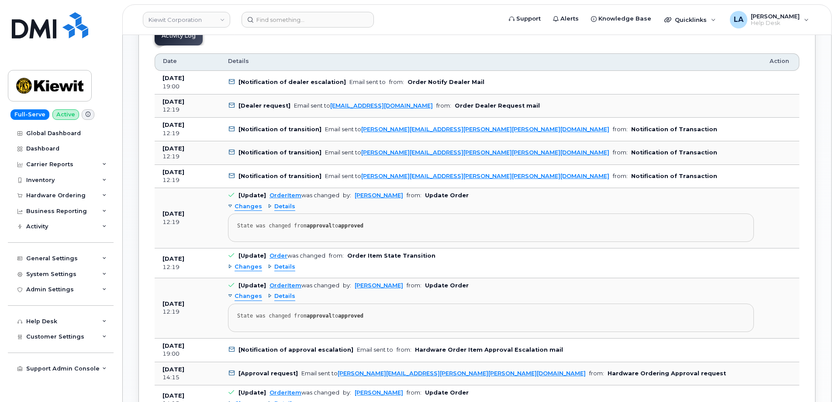
scroll to position [483, 0]
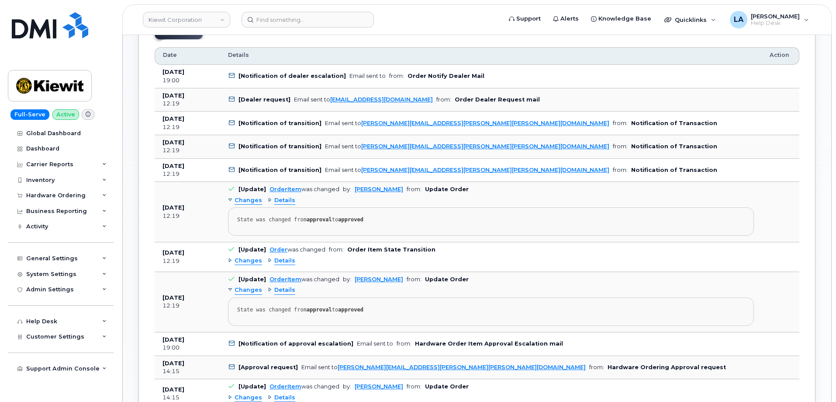
click at [279, 255] on div "Changes Details" at bounding box center [491, 261] width 526 height 14
click at [279, 259] on span "Details" at bounding box center [284, 260] width 21 height 8
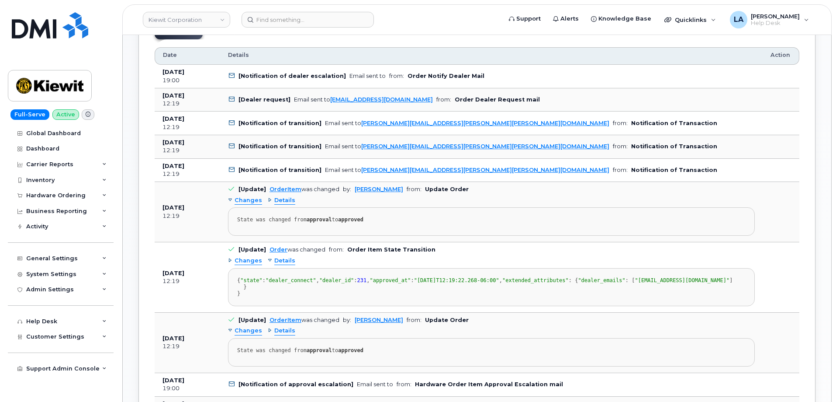
click at [792, 138] on td at bounding box center [781, 147] width 37 height 24
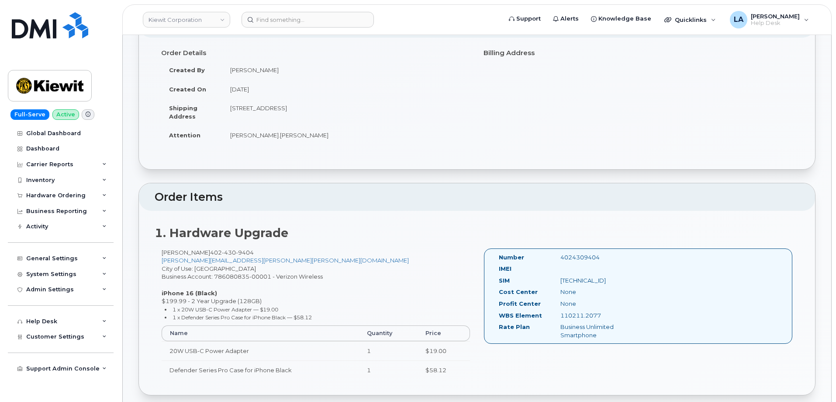
scroll to position [0, 0]
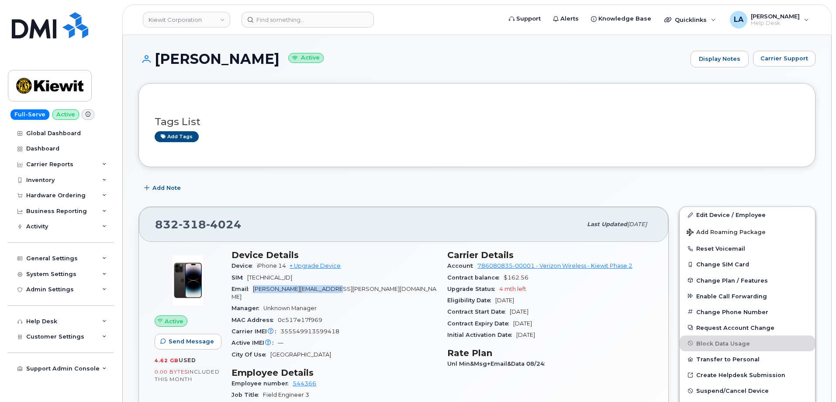
drag, startPoint x: 371, startPoint y: 287, endPoint x: 255, endPoint y: 291, distance: 116.3
click at [255, 291] on div "Email [PERSON_NAME][EMAIL_ADDRESS][PERSON_NAME][DOMAIN_NAME]" at bounding box center [334, 293] width 205 height 20
copy span "REUBEN.BJORNSON@TICUS.COM"
click at [317, 264] on link "+ Upgrade Device" at bounding box center [315, 265] width 51 height 7
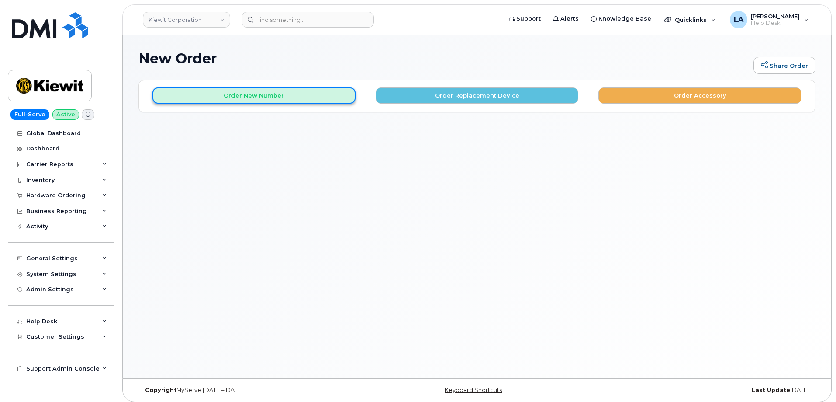
click at [259, 98] on button "Order New Number" at bounding box center [253, 95] width 203 height 16
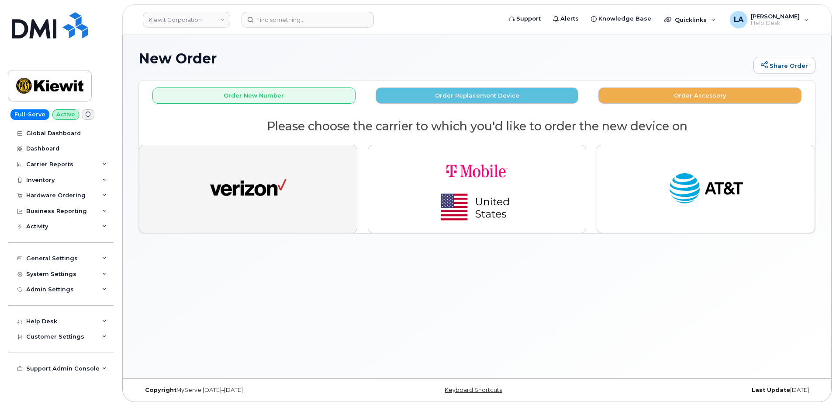
click at [233, 193] on img "button" at bounding box center [248, 188] width 76 height 39
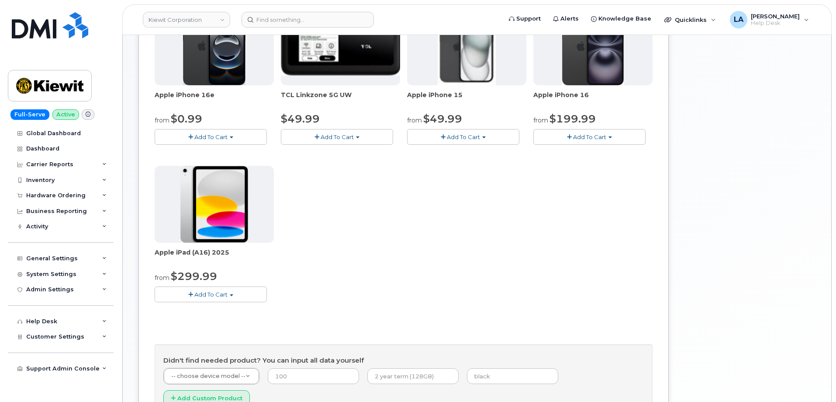
scroll to position [213, 0]
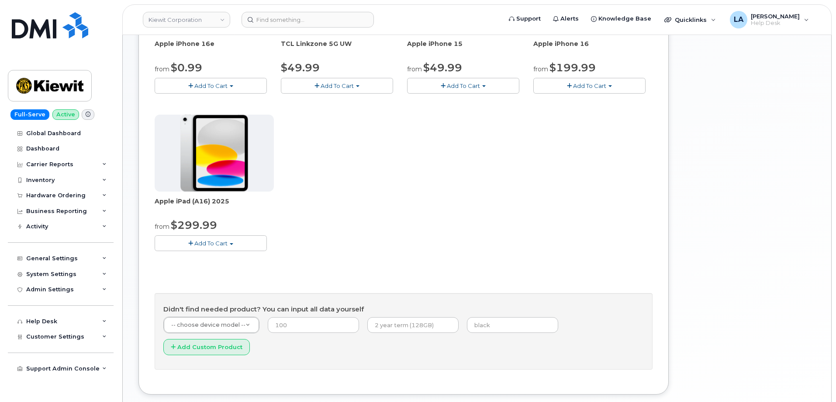
click at [211, 245] on span "Add To Cart" at bounding box center [210, 242] width 33 height 7
click at [199, 259] on link "$299.99 - 2 Year Activation (128GB)" at bounding box center [217, 259] width 121 height 11
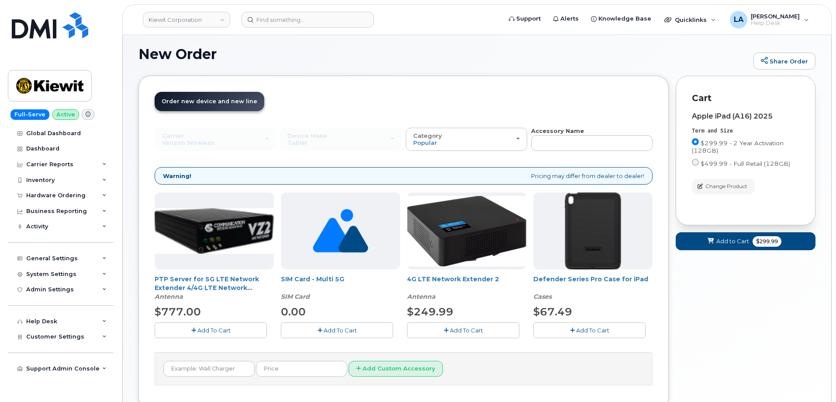
scroll to position [69, 0]
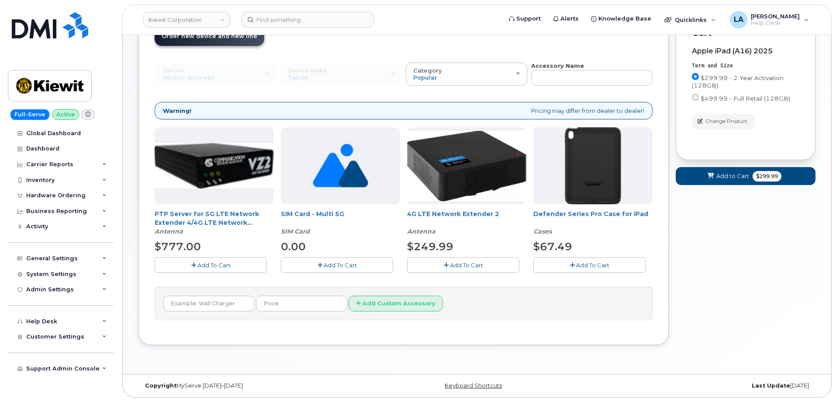
click at [570, 262] on icon "button" at bounding box center [572, 265] width 5 height 6
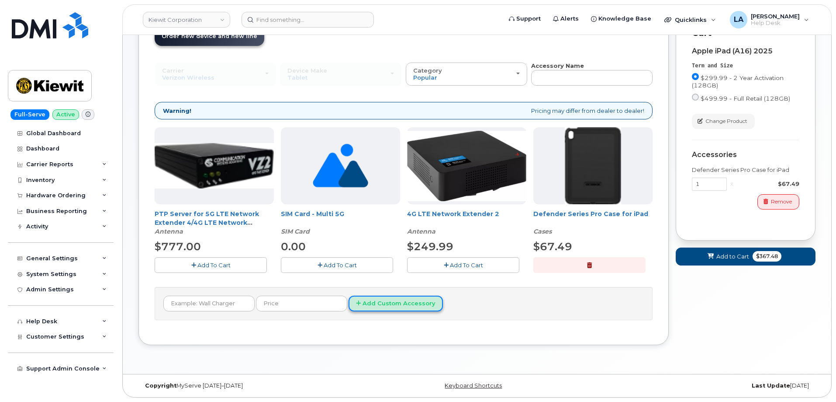
click at [380, 305] on button "Add Custom Accessory" at bounding box center [396, 303] width 94 height 16
click at [738, 260] on span "Add to Cart" at bounding box center [733, 256] width 33 height 8
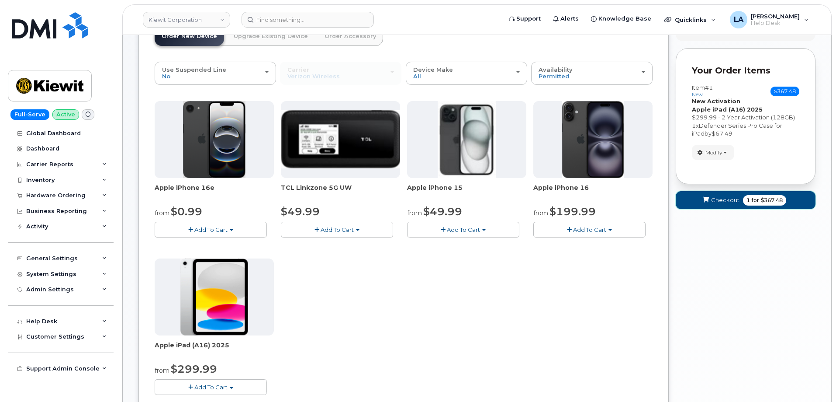
click at [728, 199] on span "Checkout" at bounding box center [725, 200] width 28 height 8
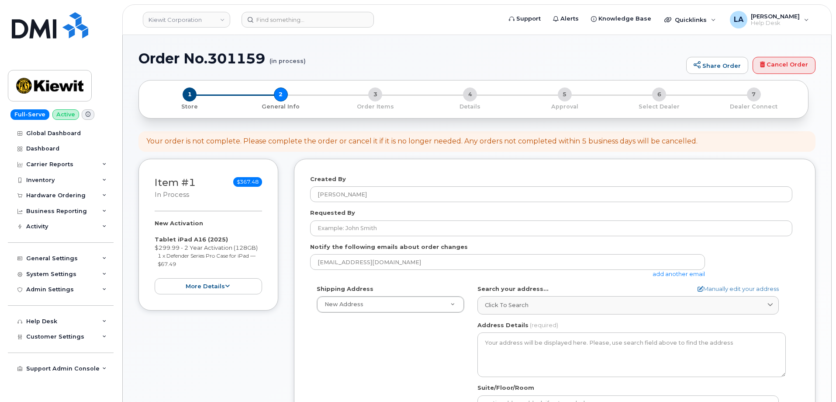
select select
click at [144, 376] on div "Item #1 in process $367.48 New Activation Tablet iPad A16 (2025) $299.99 - 2 Ye…" at bounding box center [209, 348] width 140 height 378
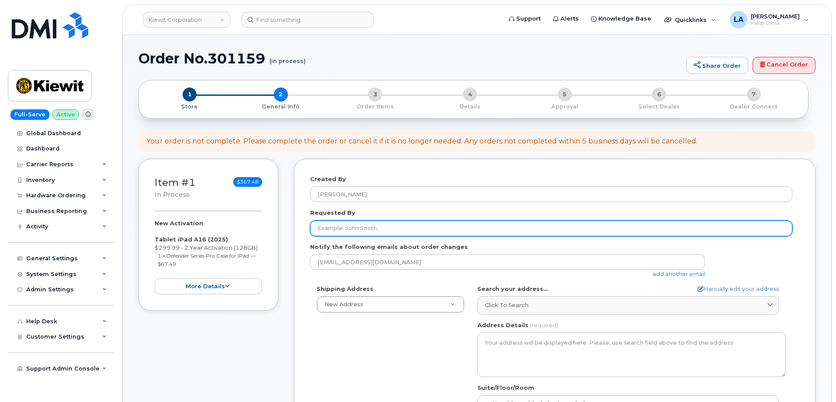
click at [375, 230] on input "Requested By" at bounding box center [551, 228] width 482 height 16
paste input "[PERSON_NAME]"
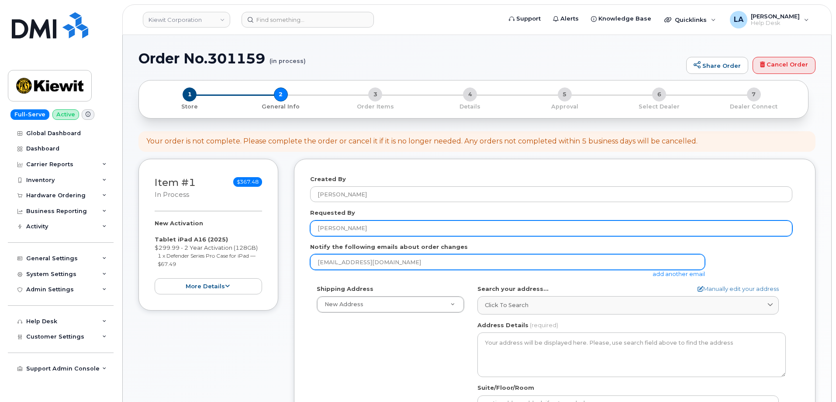
type input "[PERSON_NAME]"
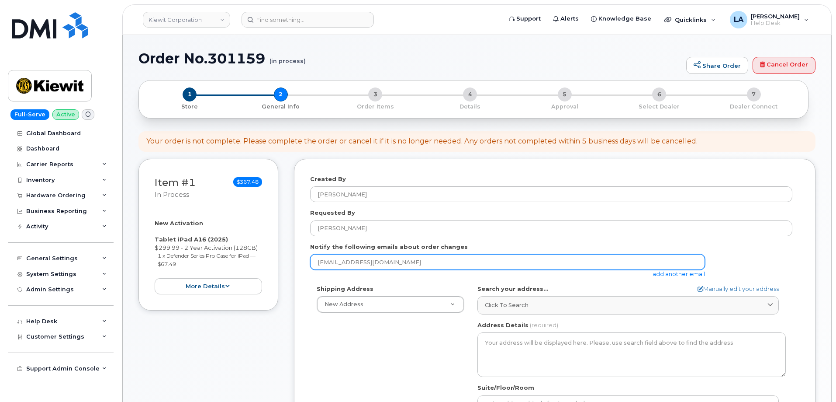
drag, startPoint x: 402, startPoint y: 259, endPoint x: 303, endPoint y: 259, distance: 98.3
click at [303, 259] on div "Created By [PERSON_NAME] Requested By [PERSON_NAME] Notify the following emails…" at bounding box center [555, 341] width 522 height 365
paste input "[PERSON_NAME][EMAIL_ADDRESS][PERSON_NAME][DOMAIN_NAME]"
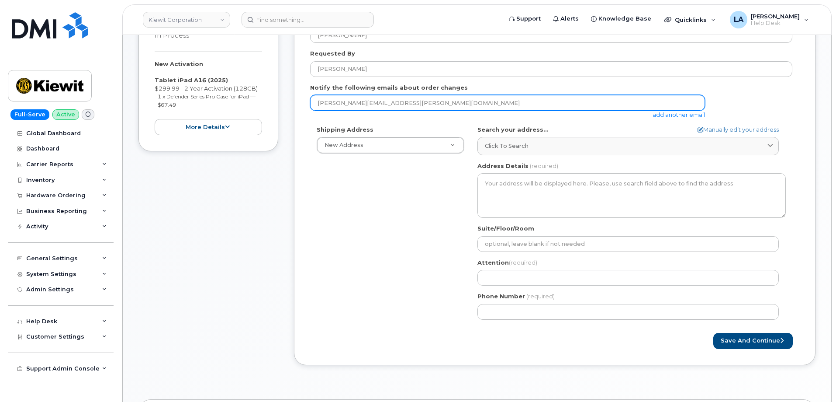
scroll to position [199, 0]
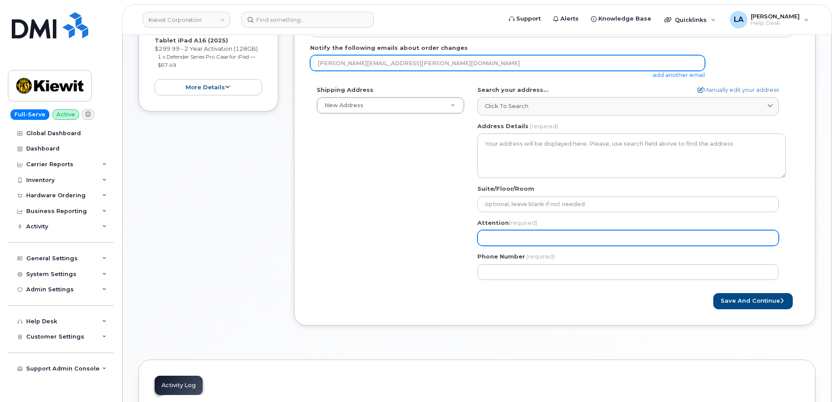
type input "[PERSON_NAME][EMAIL_ADDRESS][PERSON_NAME][DOMAIN_NAME]"
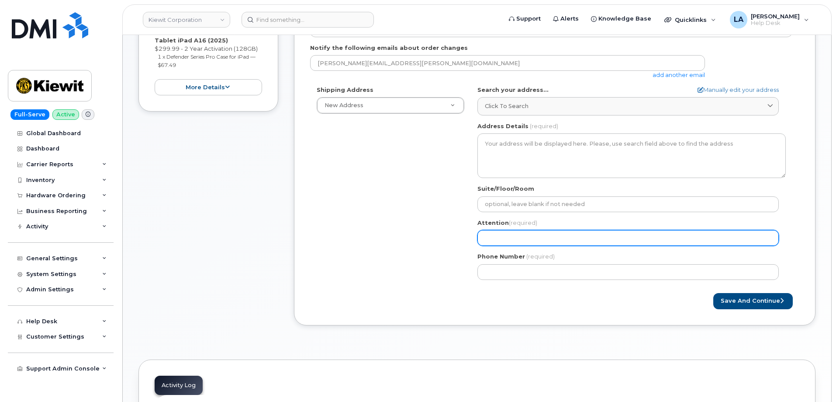
click at [516, 236] on input "Attention (required)" at bounding box center [628, 238] width 301 height 16
paste input "[PERSON_NAME]"
type input "[PERSON_NAME]"
select select
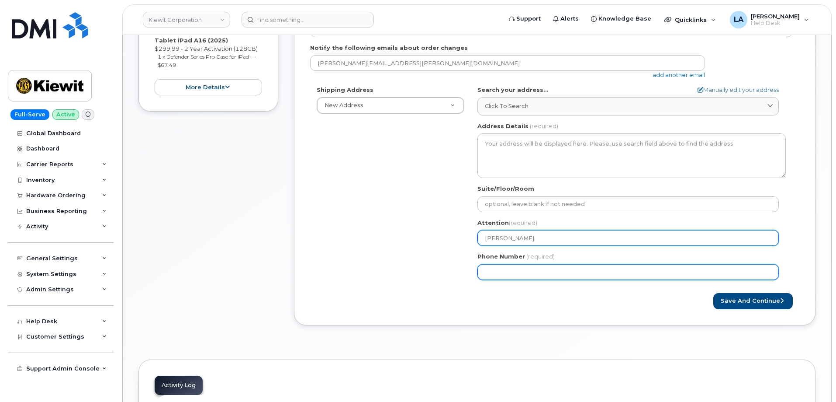
type input "[PERSON_NAME]"
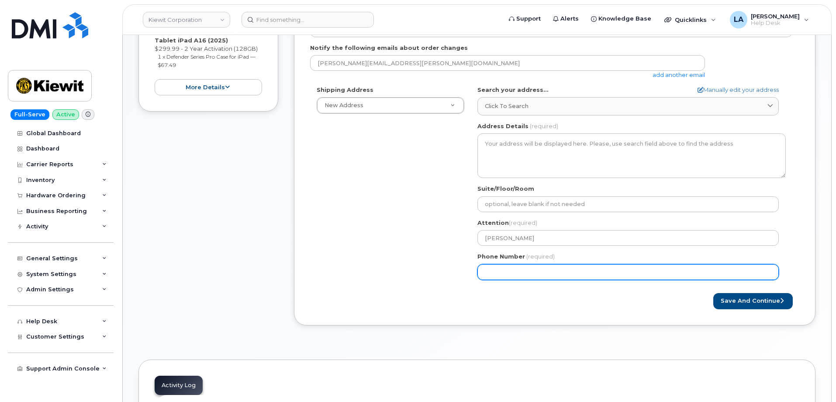
click at [506, 277] on input "Phone Number" at bounding box center [628, 272] width 301 height 16
click at [527, 269] on input "Phone Number" at bounding box center [628, 272] width 301 height 16
paste input "8323184024"
type input "8323184024"
select select
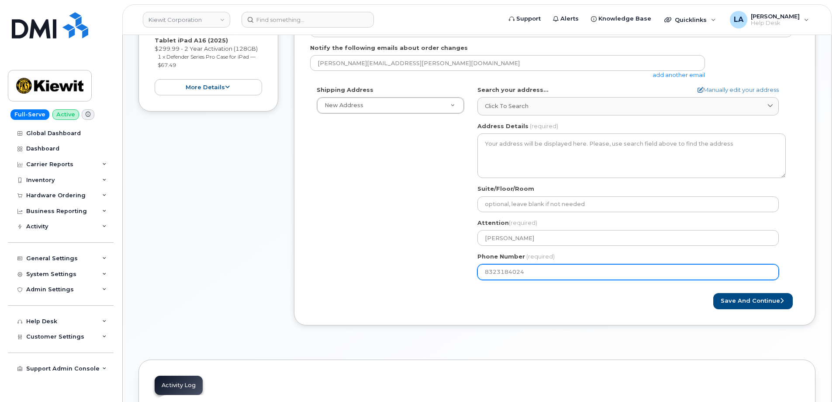
type input "8323184024"
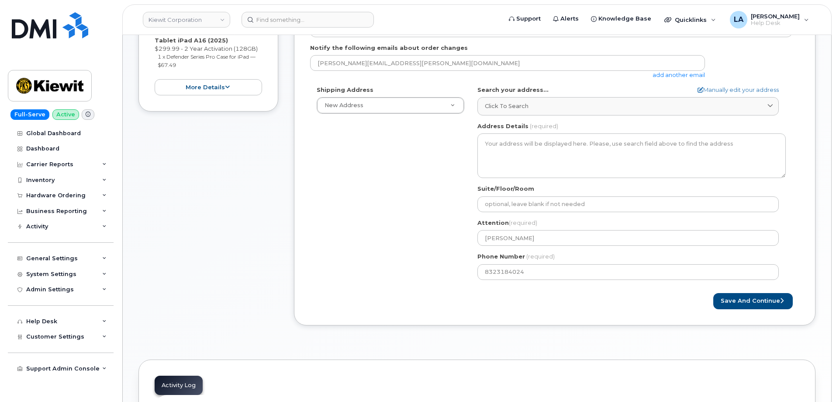
click at [379, 205] on div "Shipping Address New Address New Address 10200 SW Greenburg Rd Ste 200 11111 Ol…" at bounding box center [551, 186] width 482 height 201
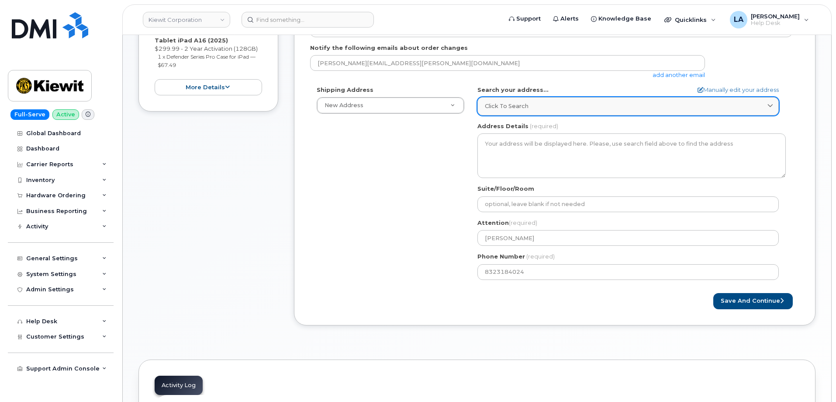
click at [518, 99] on link "Click to search" at bounding box center [628, 106] width 301 height 18
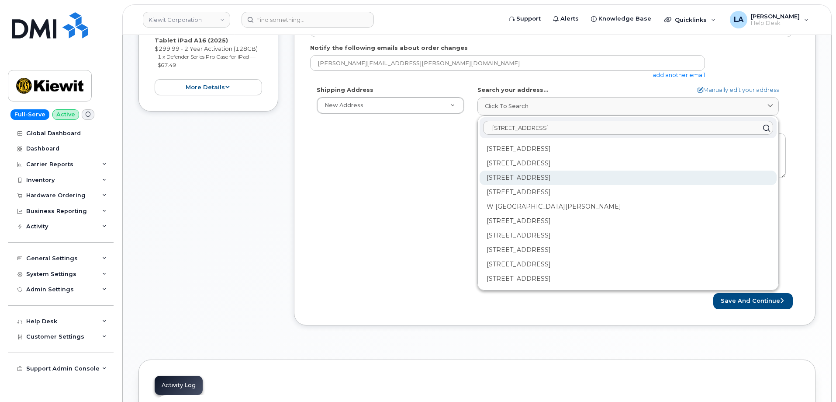
type input "3501 W Prospect Rd"
click at [547, 179] on div "3150 W Prospect Rd Fort Lauderdale FL 33309" at bounding box center [628, 177] width 297 height 14
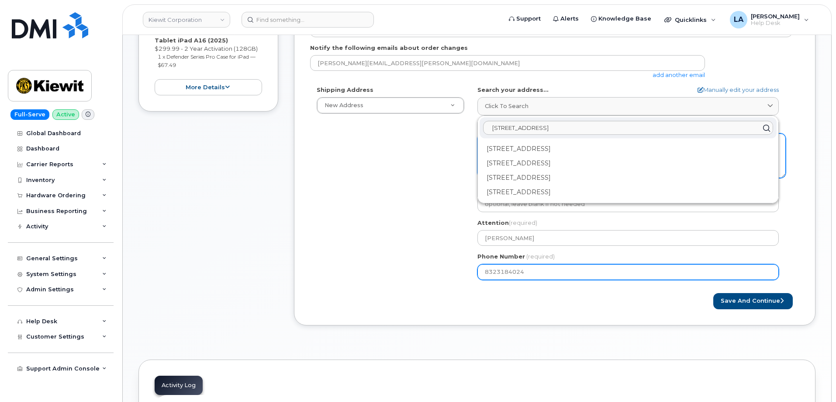
drag, startPoint x: 357, startPoint y: 251, endPoint x: 511, endPoint y: 163, distance: 177.3
click at [360, 250] on div "Shipping Address New Address New Address 10200 SW Greenburg Rd Ste 200 11111 Ol…" at bounding box center [551, 186] width 482 height 201
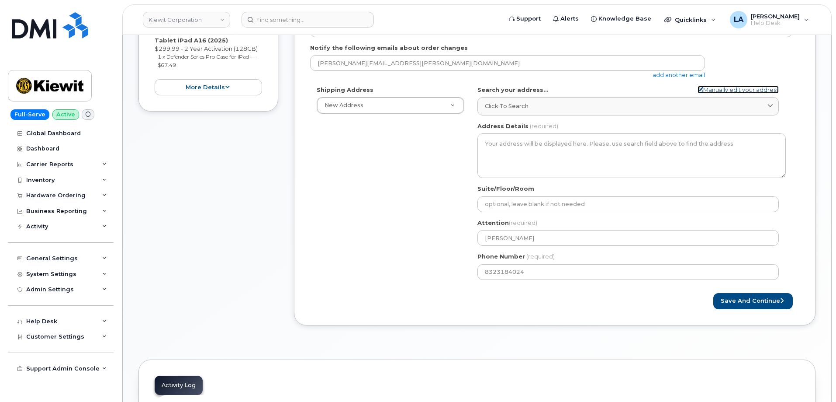
click at [714, 93] on link "Manually edit your address" at bounding box center [738, 90] width 81 height 8
select select
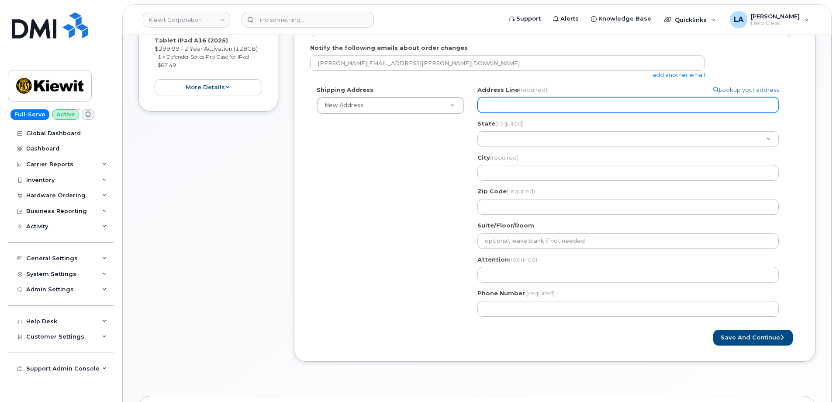
click at [505, 106] on input "Address Line (required)" at bounding box center [628, 105] width 301 height 16
paste input "3501 w prospect rd"
select select
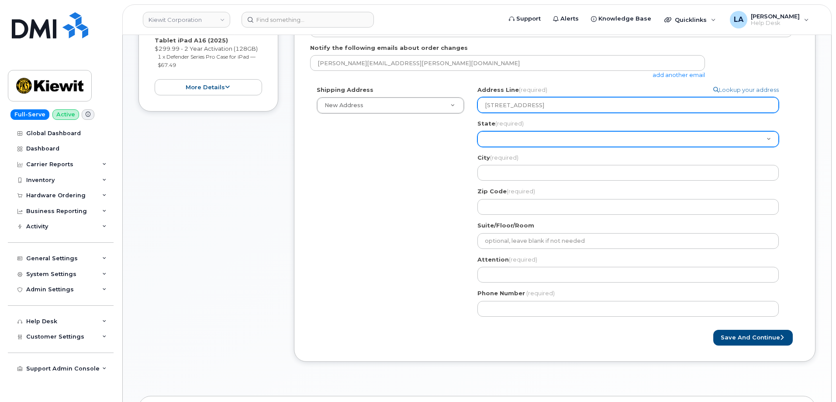
type input "3501 w prospect rd"
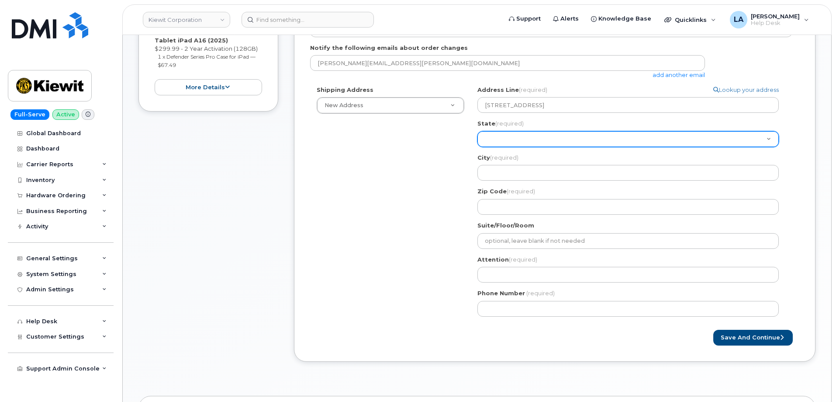
click at [503, 139] on select "Alabama Alaska American Samoa Arizona Arkansas California Colorado Connecticut …" at bounding box center [628, 139] width 301 height 16
select select "FL"
click at [478, 131] on select "Alabama Alaska American Samoa Arizona Arkansas California Colorado Connecticut …" at bounding box center [628, 139] width 301 height 16
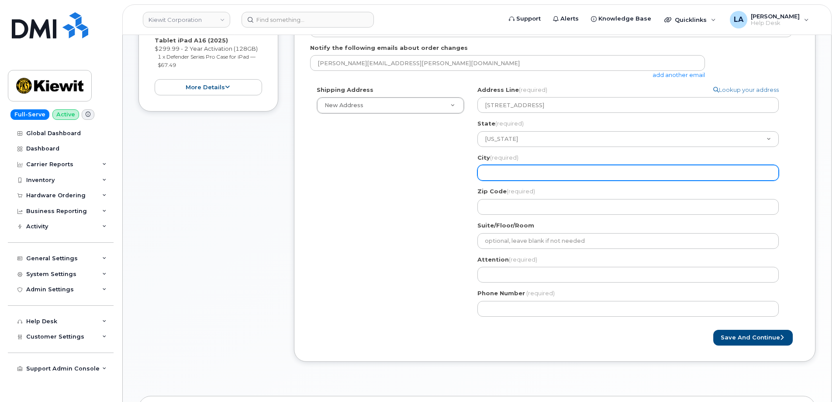
click at [486, 174] on input "City (required)" at bounding box center [628, 173] width 301 height 16
paste input "Fort Lauderdale"
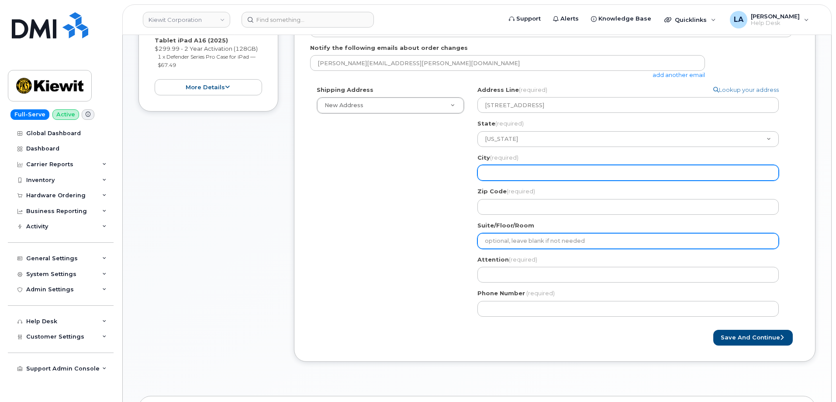
select select
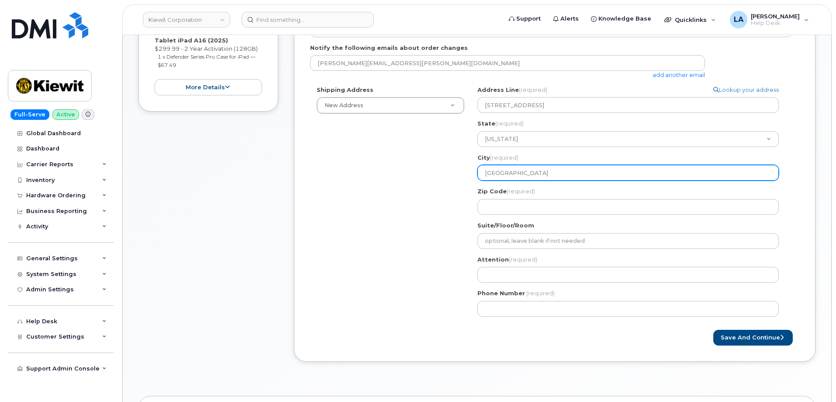
type input "Fort Lauderdale"
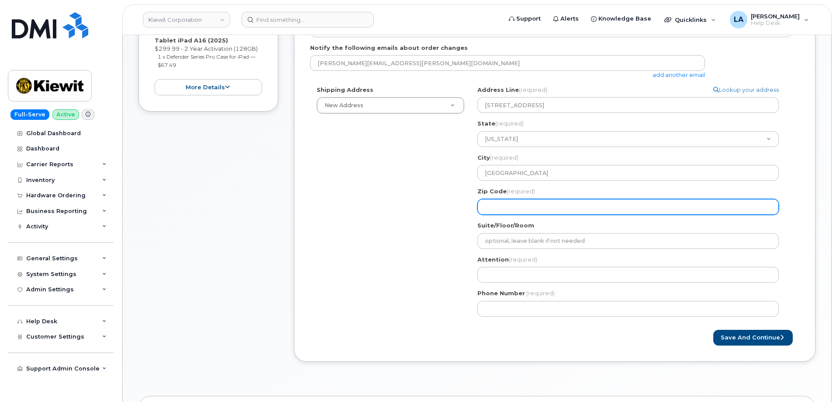
click at [524, 205] on input "Zip Code (required)" at bounding box center [628, 207] width 301 height 16
paste input "3309"
select select
type input "3309"
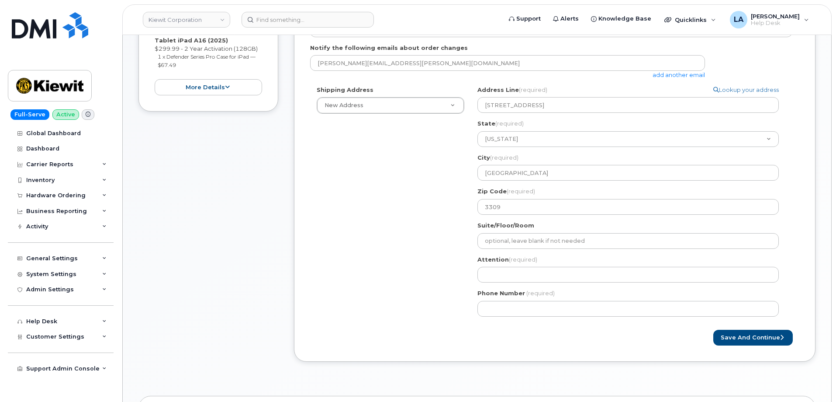
drag, startPoint x: 430, startPoint y: 239, endPoint x: 442, endPoint y: 216, distance: 25.8
click at [430, 239] on div "Shipping Address New Address New Address 10200 SW Greenburg Rd Ste 200 11111 Ol…" at bounding box center [551, 204] width 482 height 237
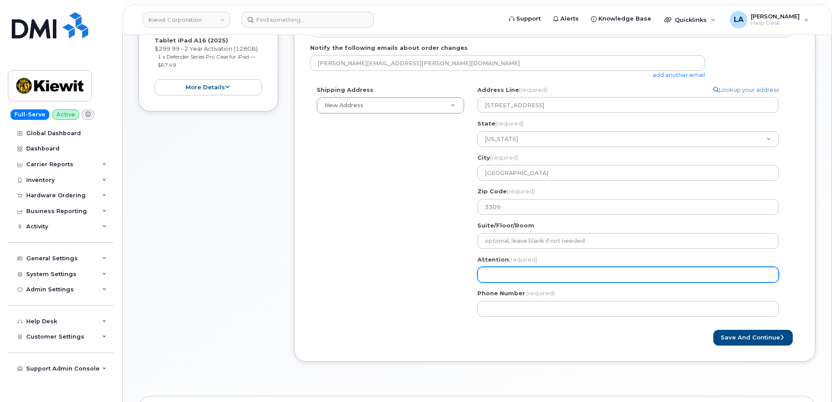
click at [516, 275] on input "Attention (required)" at bounding box center [628, 275] width 301 height 16
paste input "[PERSON_NAME]"
type input "[PERSON_NAME]"
select select
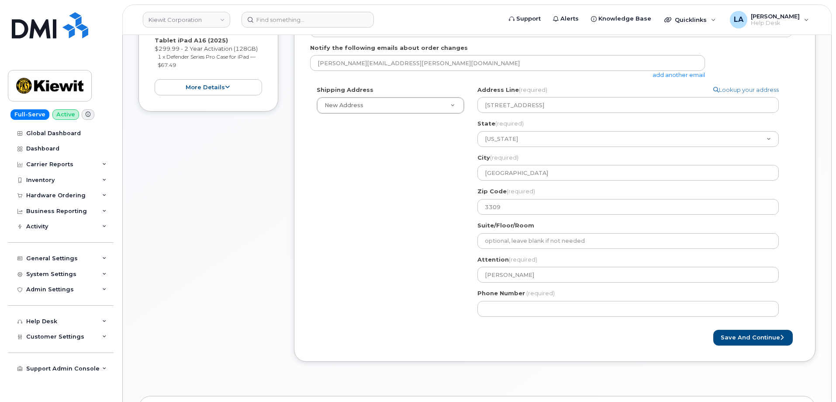
click at [419, 282] on div "Shipping Address New Address New Address 10200 SW Greenburg Rd Ste 200 11111 Ol…" at bounding box center [551, 204] width 482 height 237
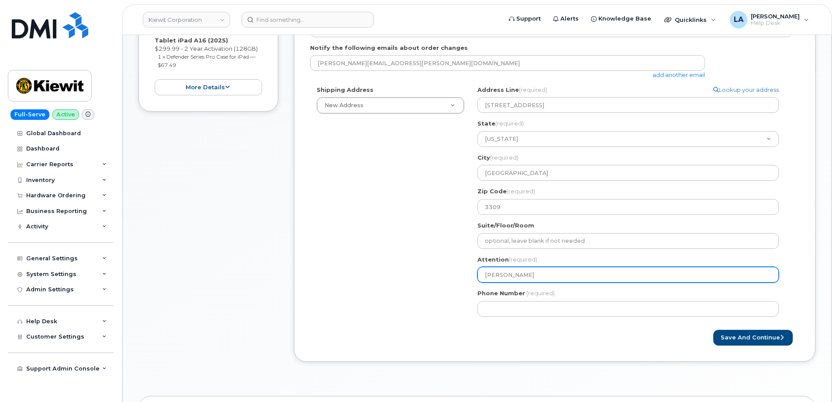
click at [579, 271] on input "[PERSON_NAME]" at bounding box center [628, 275] width 301 height 16
type input "[PERSON_NAME]"
select select
type input "Reuben Bjornson ."
select select
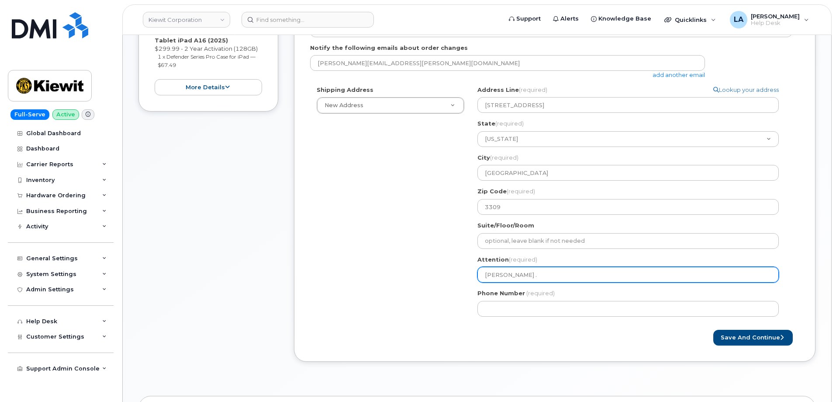
type input "Reuben Bjornson . /"
select select
type input "Reuben Bjornson . /w"
select select
type input "Reuben Bjornson . /"
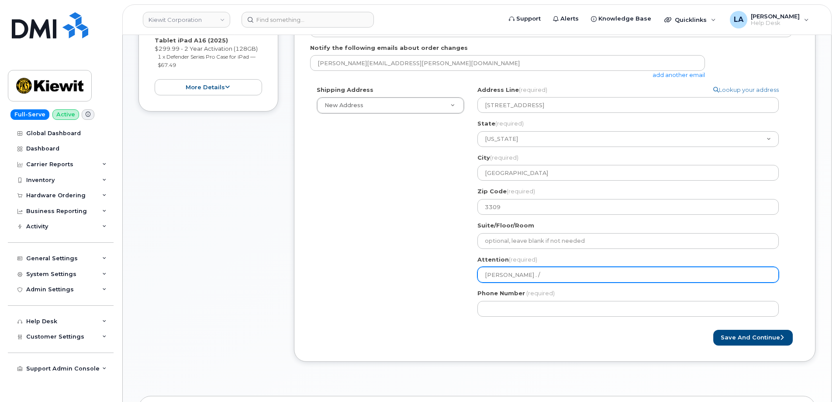
select select
type input "Reuben Bjornson ."
select select
type input "Reuben Bjornson"
select select
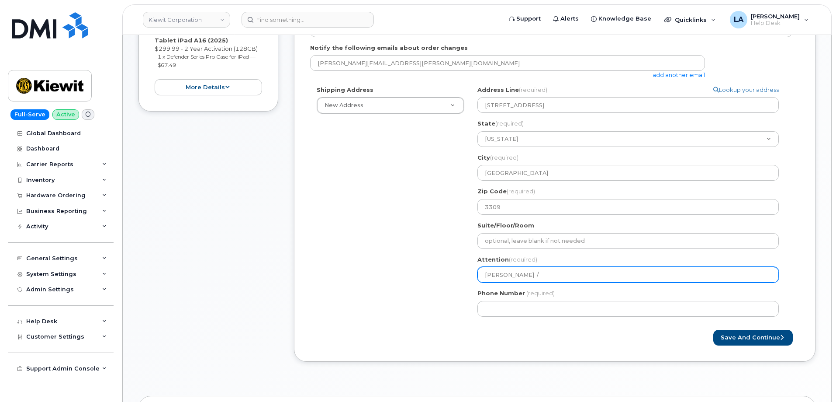
type input "Reuben Bjornson /"
select select
type input "Reuben Bjornson / W"
select select
type input "Reuben Bjornson / War"
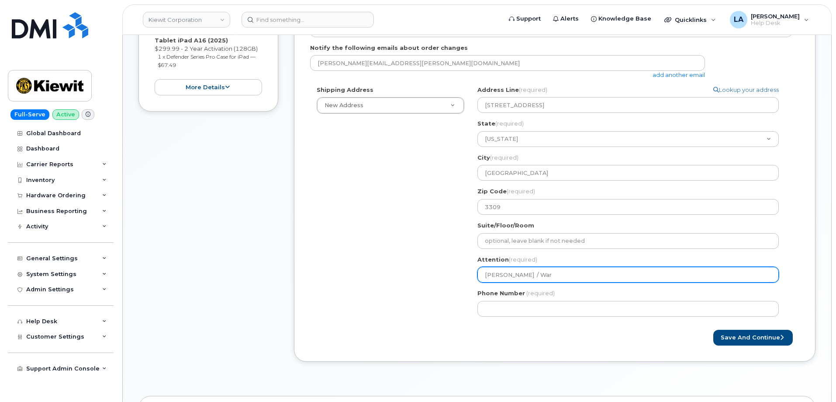
select select
type input "Reuben Bjornson / Ware"
select select
type input "Reuben Bjornson / Wareh"
select select
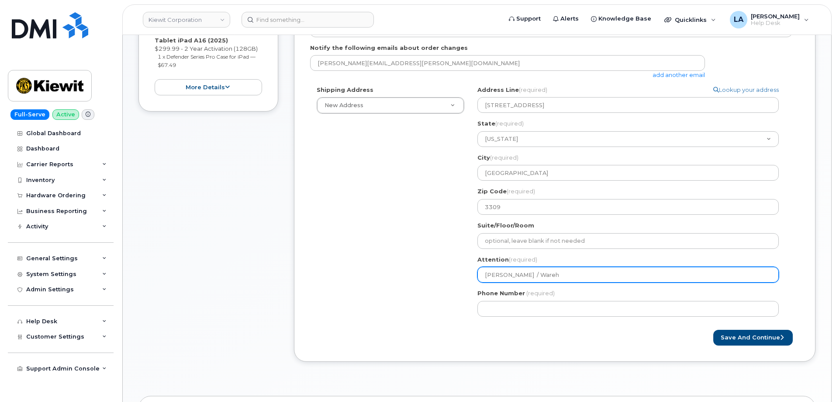
type input "Reuben Bjornson / Wareho"
select select
type input "Reuben Bjornson / Warehou"
select select
type input "Reuben Bjornson / Warehoue"
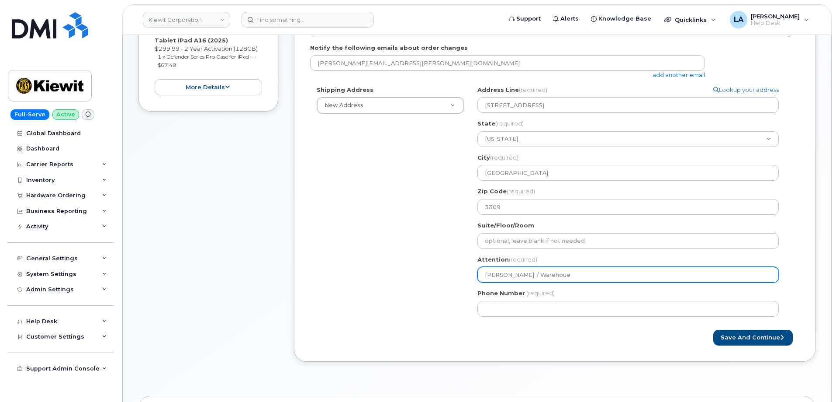
select select
type input "Reuben Bjornson / Warehou"
select select
type input "Reuben Bjornson / Warehous"
select select
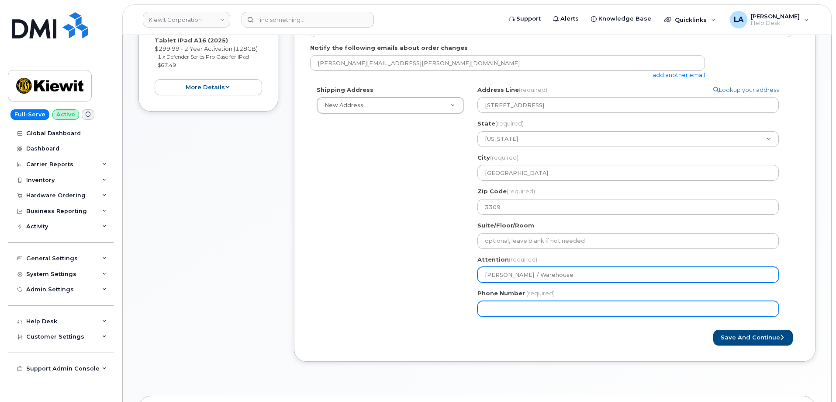
type input "Reuben Bjornson / Warehouse"
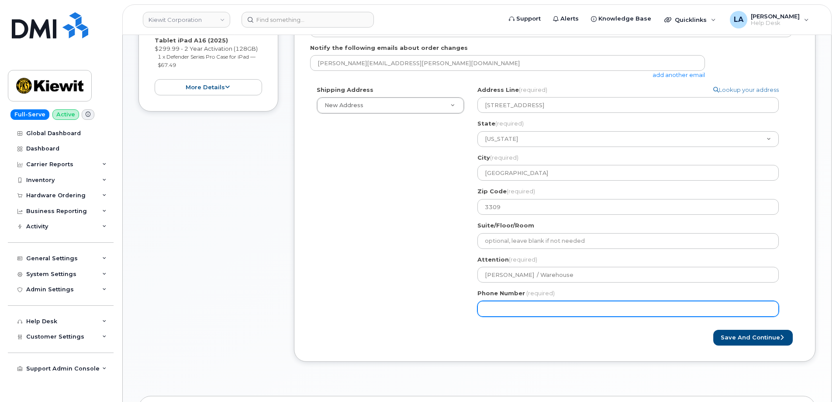
click at [565, 309] on input "Phone Number" at bounding box center [628, 309] width 301 height 16
paste input "8323184024"
type input "8323184024"
select select
type input "8323184024"
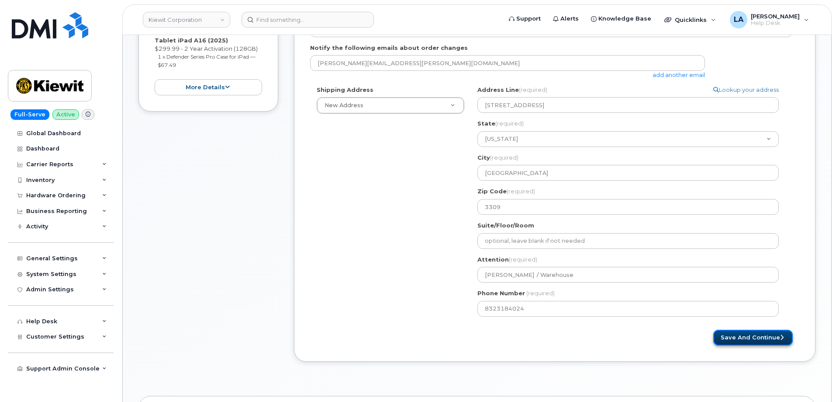
click at [777, 339] on button "Save and Continue" at bounding box center [754, 337] width 80 height 16
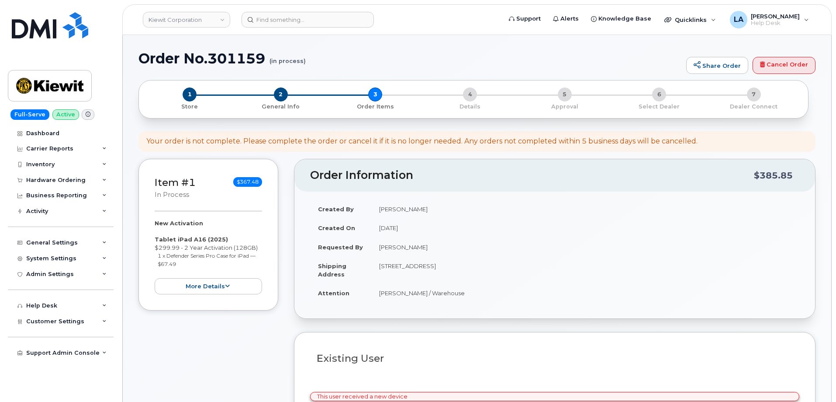
select select
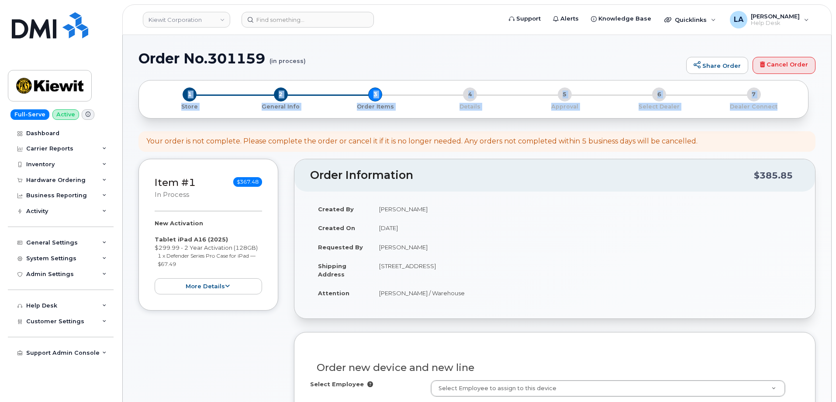
drag, startPoint x: 835, startPoint y: 52, endPoint x: 842, endPoint y: 99, distance: 48.0
click at [814, 124] on div "1 Store 2 General Info 3 Order Items 4 Details 5 Approval 6 Select Dealer 7 Dea…" at bounding box center [477, 102] width 677 height 45
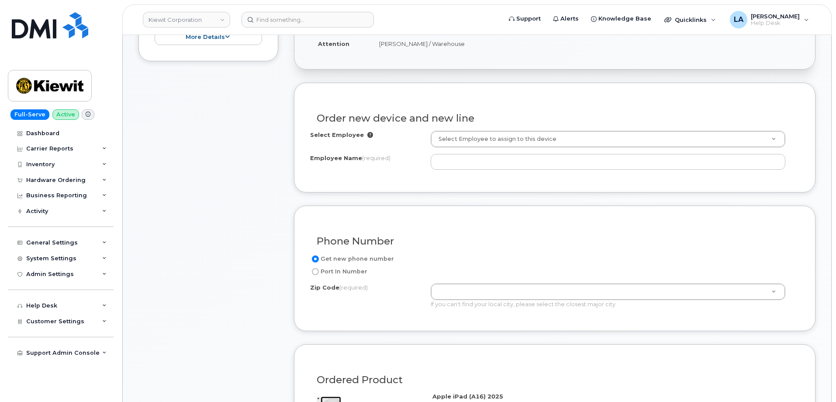
scroll to position [266, 0]
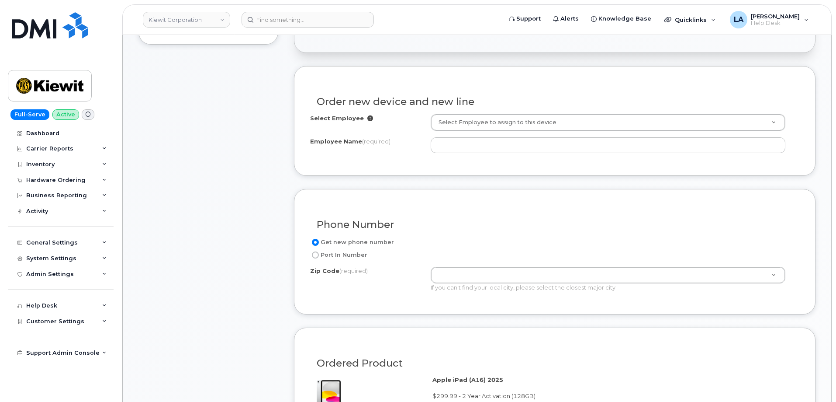
click at [627, 266] on div "Get new phone number Port In Number Zip Code (required) Zip Code (required) Zip…" at bounding box center [554, 267] width 489 height 61
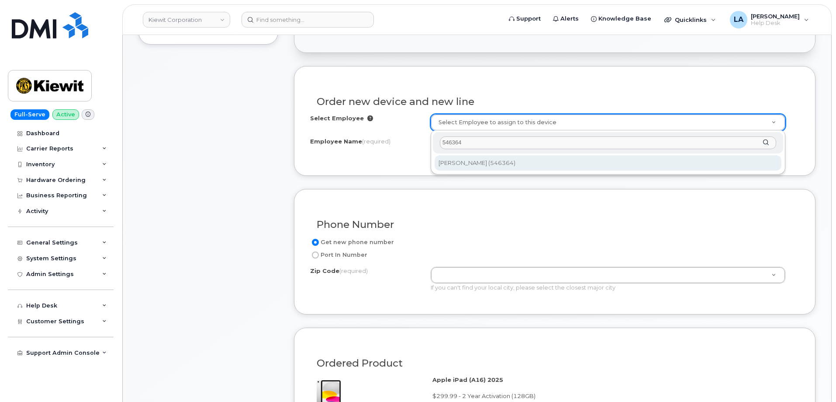
type input "546364"
type input "2171974"
type input "[PERSON_NAME]"
type input "3301 Prospect Road"
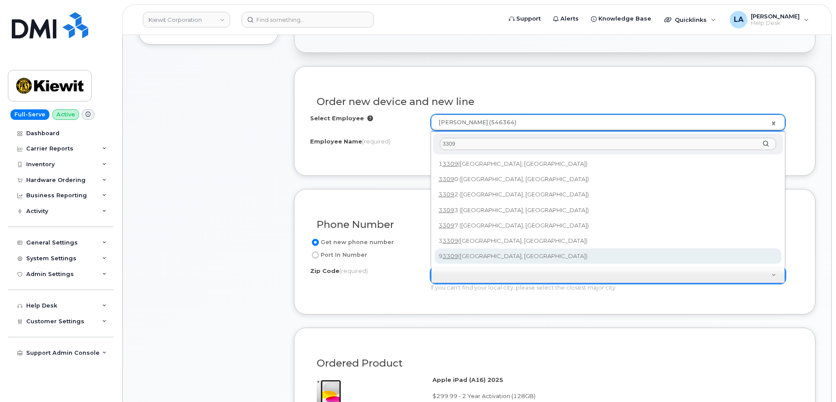
type input "3309"
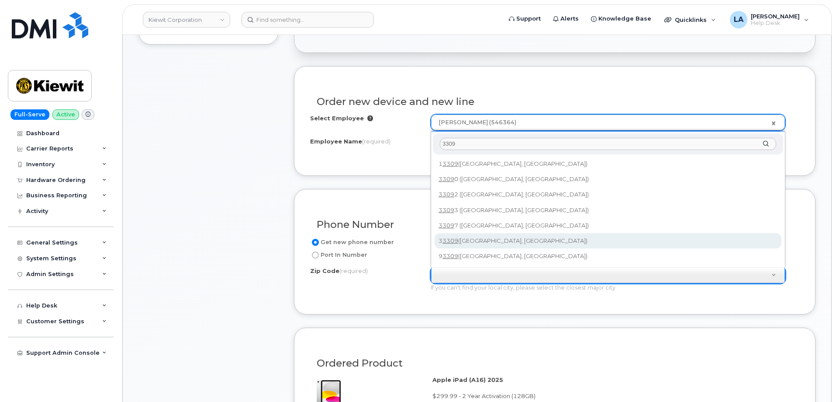
type input "33309 (Fort Lauderdale, FL)"
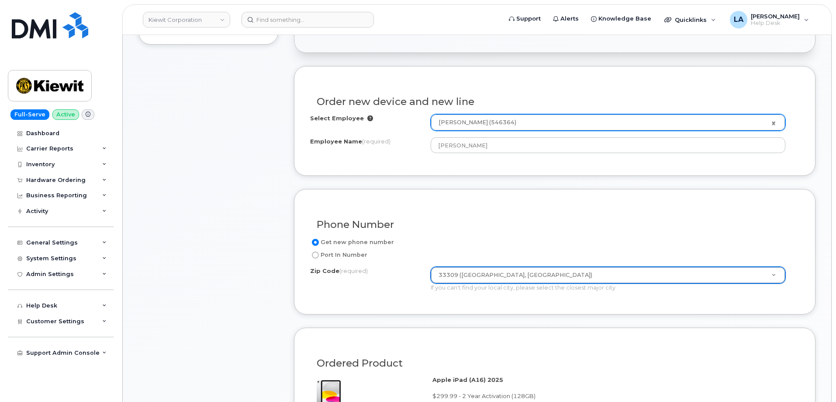
click at [763, 158] on div "Select Employee Jose Gomez (546364) 2171974 Employee Name (required) Jose Gomez" at bounding box center [554, 136] width 489 height 45
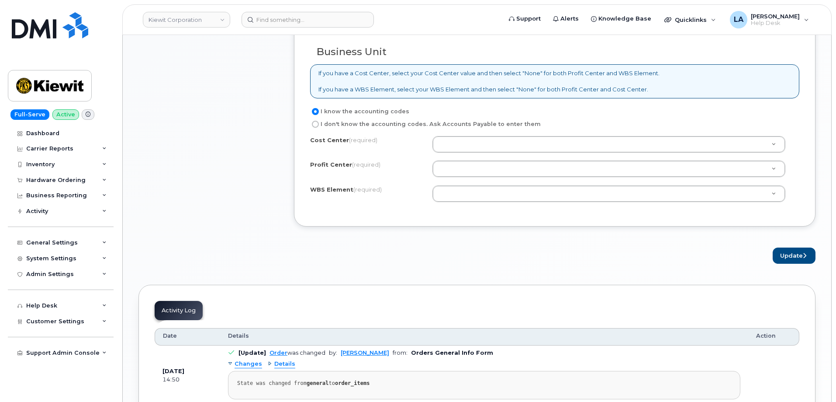
scroll to position [680, 0]
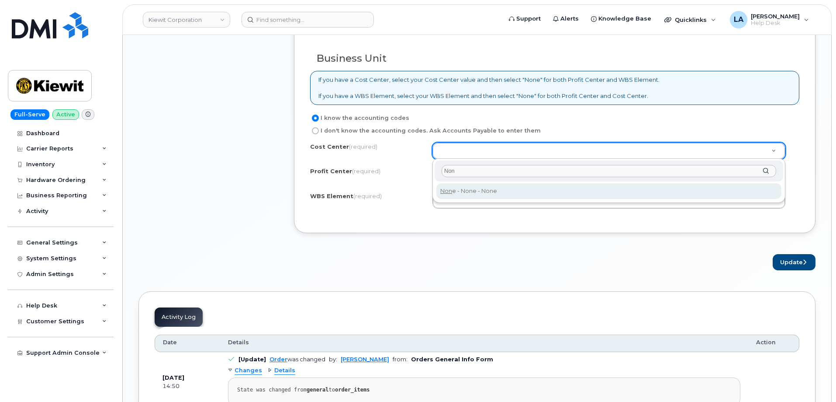
type input "Non"
type input "None"
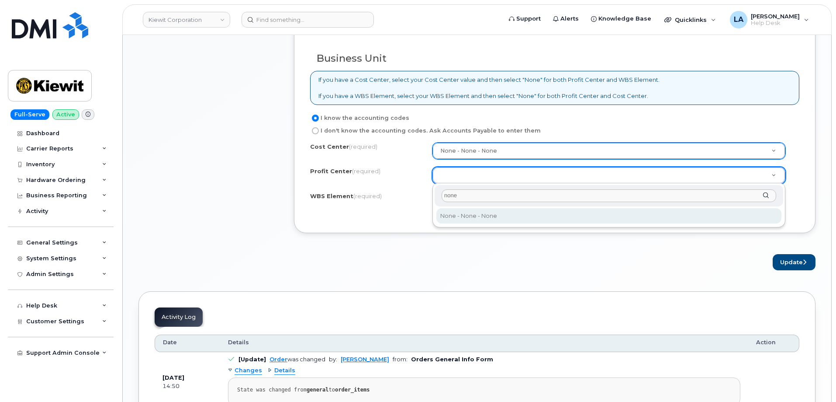
type input "none"
select select "None"
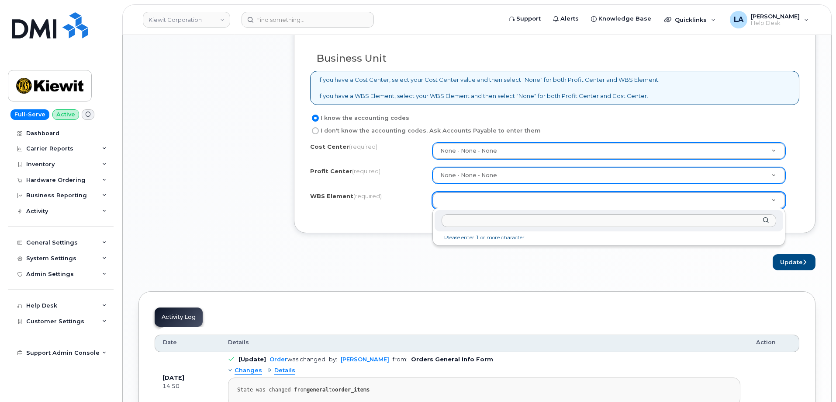
click at [488, 220] on input "text" at bounding box center [609, 220] width 335 height 13
paste input "10556.1514"
click at [494, 220] on input "10556.1514" at bounding box center [609, 220] width 335 height 13
click at [520, 217] on input "10556.1514" at bounding box center [609, 220] width 335 height 13
type input "105567.1514"
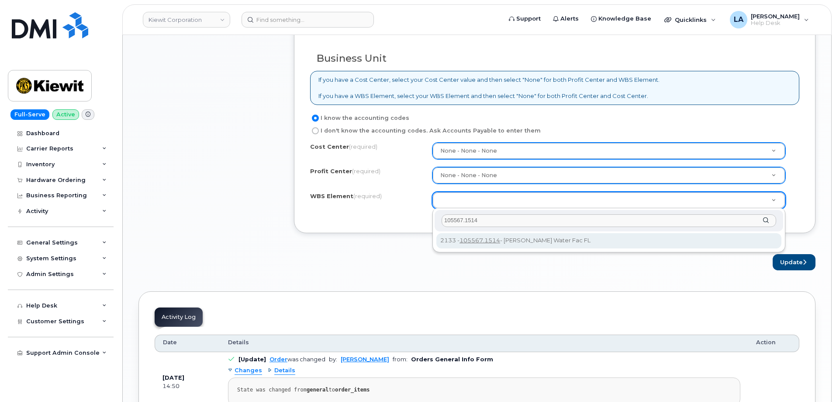
type input "105567.1514"
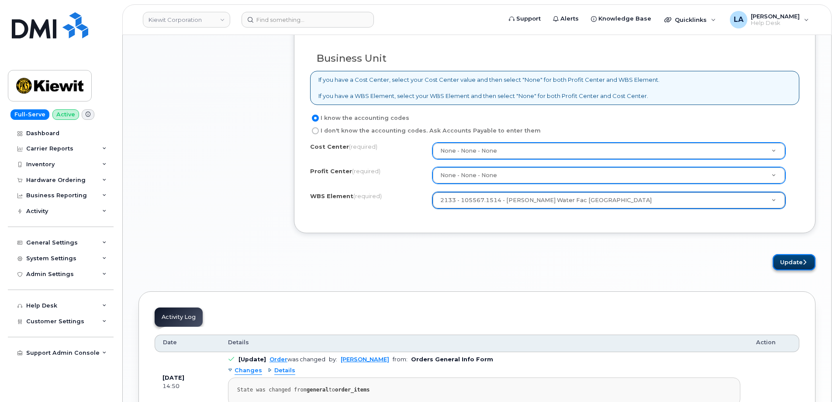
click at [807, 260] on button "Update" at bounding box center [794, 262] width 43 height 16
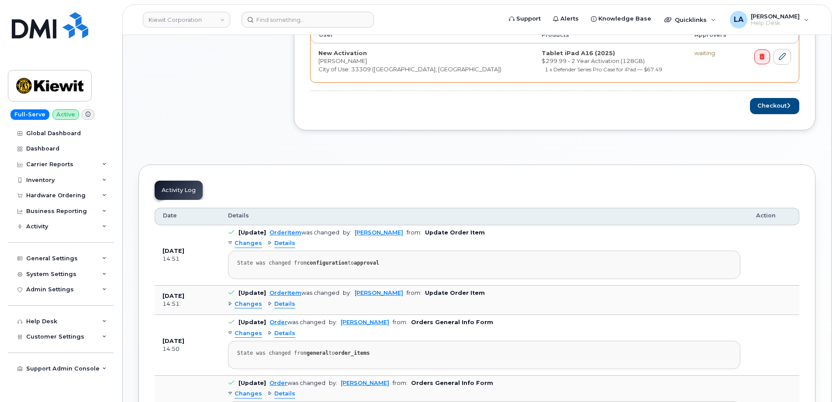
scroll to position [405, 0]
click at [778, 103] on button "Checkout" at bounding box center [774, 105] width 49 height 16
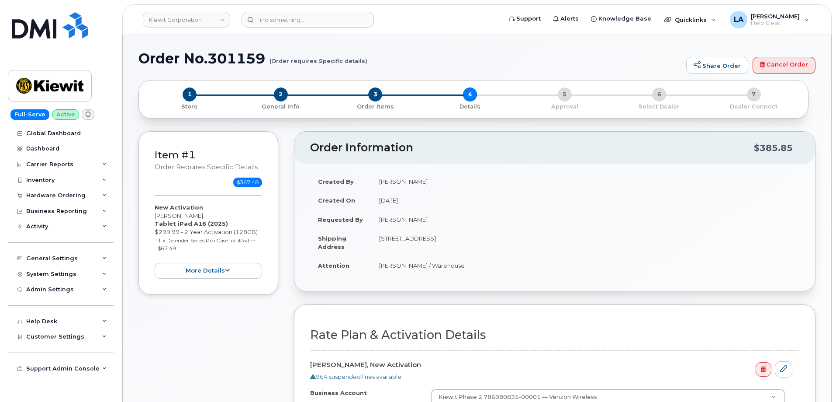
click at [557, 56] on h1 "Order No.301159 (Order requires Specific details)" at bounding box center [411, 58] width 544 height 15
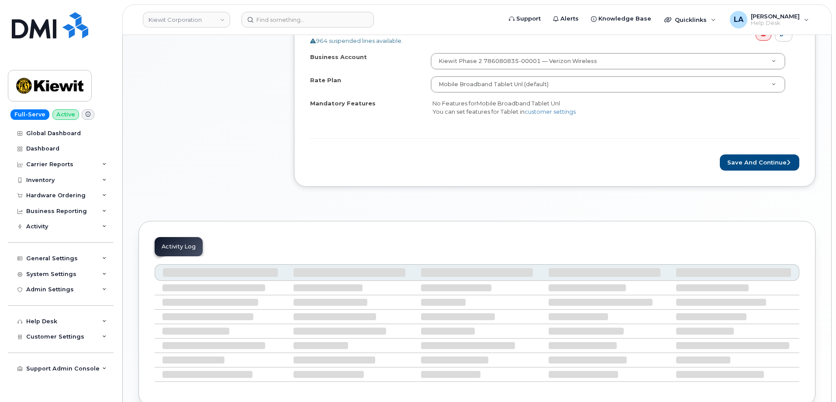
scroll to position [351, 0]
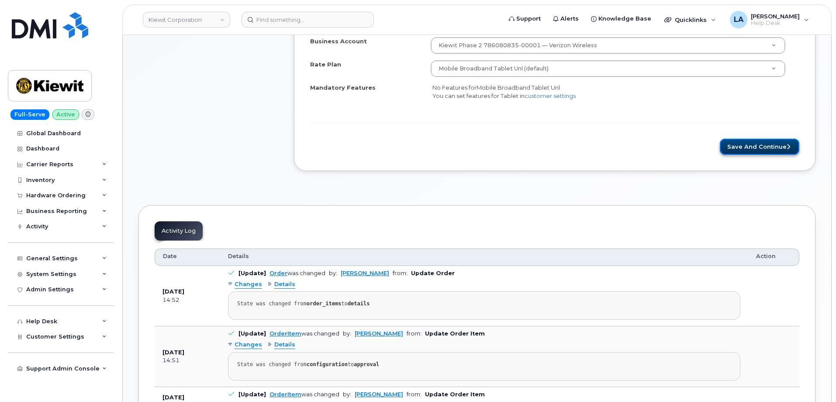
click at [754, 145] on button "Save and Continue" at bounding box center [760, 147] width 80 height 16
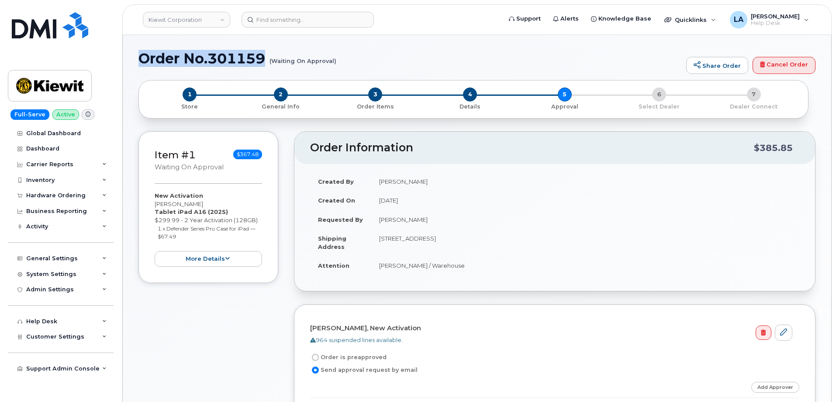
drag, startPoint x: 353, startPoint y: 59, endPoint x: 139, endPoint y: 59, distance: 214.5
click at [139, 59] on h1 "Order No.301159 (Waiting On Approval)" at bounding box center [411, 58] width 544 height 15
click at [137, 58] on div "Order No.301159 (Waiting On Approval) Share Order Cancel Order × Share This Ord…" at bounding box center [477, 358] width 709 height 646
click at [273, 73] on div "Order No.301159 (Waiting On Approval) Share Order Cancel Order" at bounding box center [477, 65] width 677 height 29
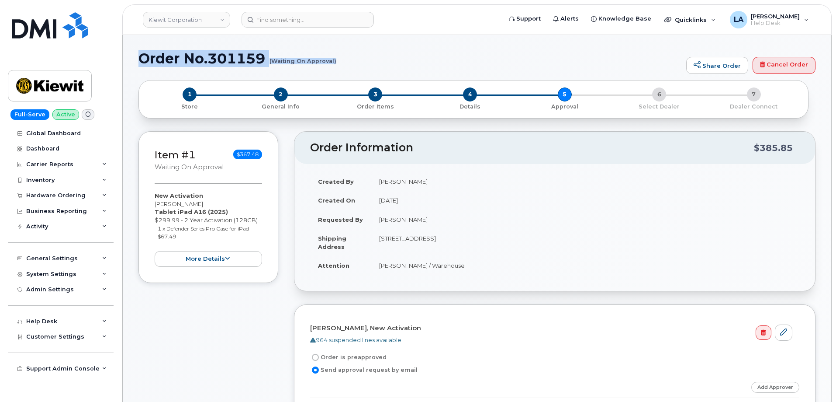
drag, startPoint x: 136, startPoint y: 59, endPoint x: 353, endPoint y: 70, distance: 217.0
copy h1 "Order No.301159 (Waiting On Approval)"
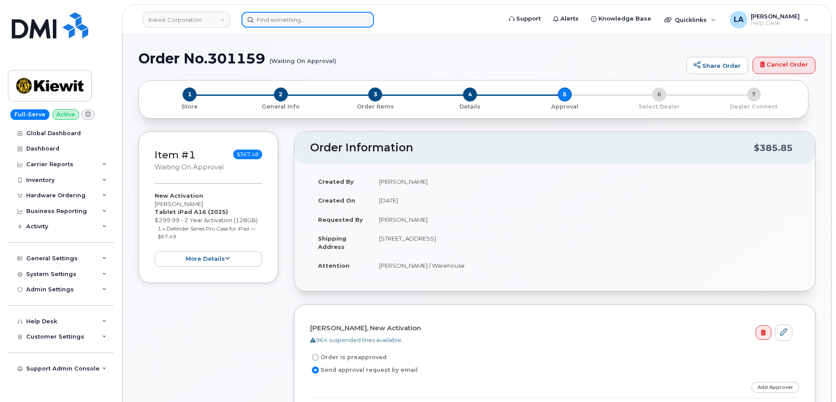
click at [298, 21] on input at bounding box center [308, 20] width 132 height 16
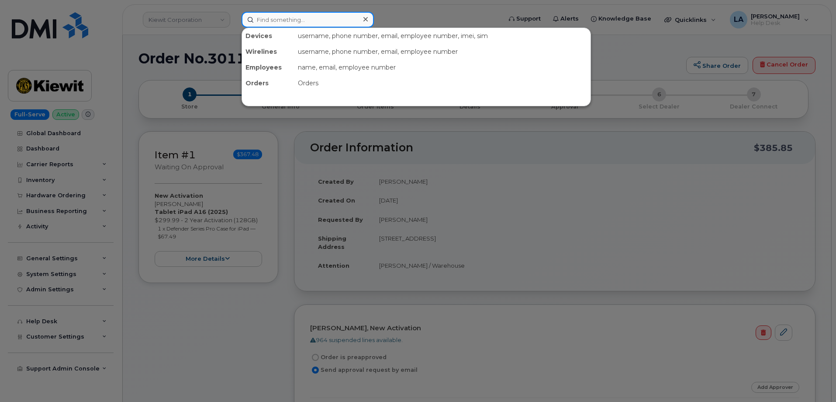
paste input "610 348 9133"
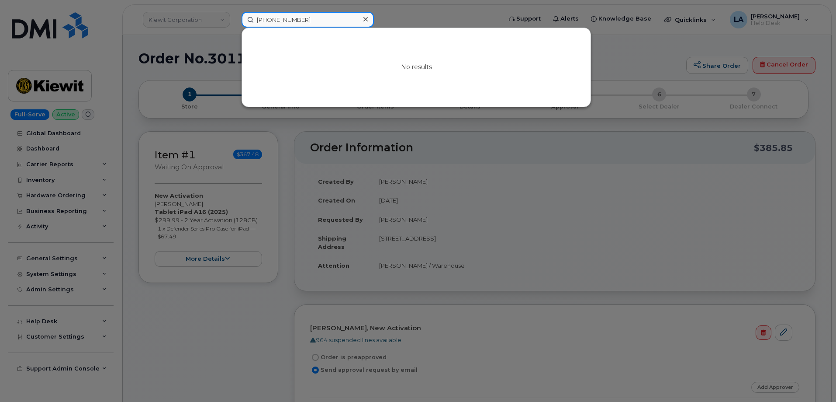
type input "610 348 9133"
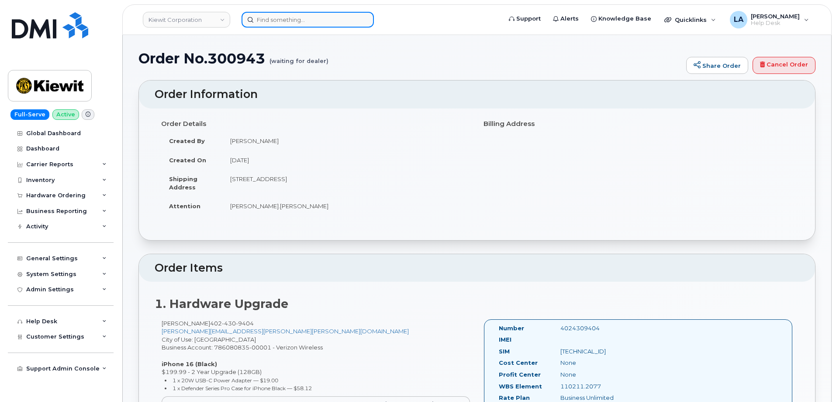
click at [309, 20] on input at bounding box center [308, 20] width 132 height 16
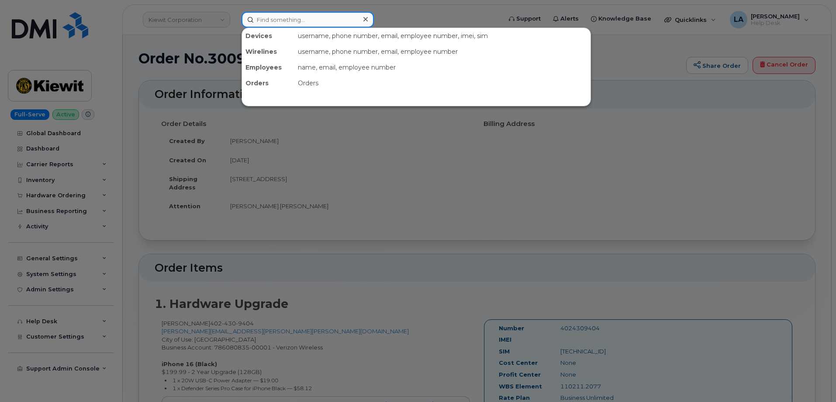
paste input "6055534915"
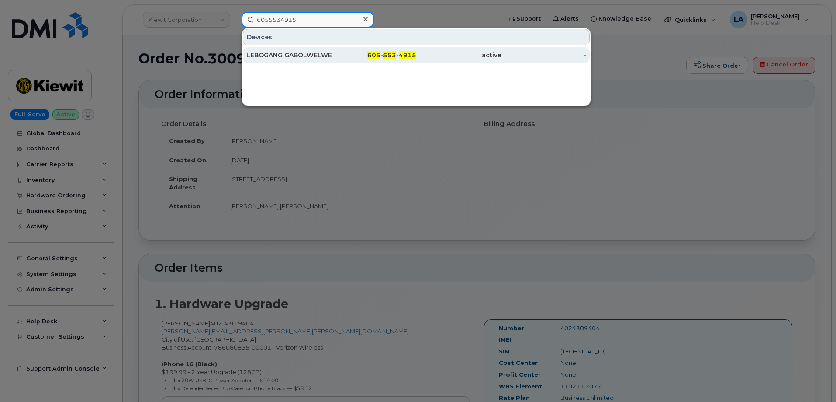
type input "6055534915"
click at [284, 51] on div "LEBOGANG GABOLWELWE" at bounding box center [288, 55] width 85 height 9
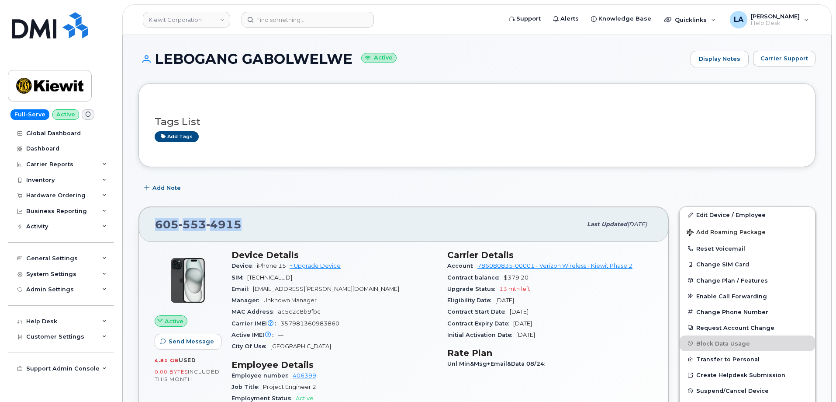
drag, startPoint x: 254, startPoint y: 219, endPoint x: 152, endPoint y: 224, distance: 102.3
click at [152, 224] on div "605 553 4915 Last updated Sep 06, 2025" at bounding box center [404, 224] width 530 height 35
click at [323, 288] on span "lebogang.gabolwelwe@kiewit.com" at bounding box center [326, 288] width 146 height 7
click at [384, 287] on div "Email lebogang.gabolwelwe@kiewit.com" at bounding box center [334, 288] width 205 height 11
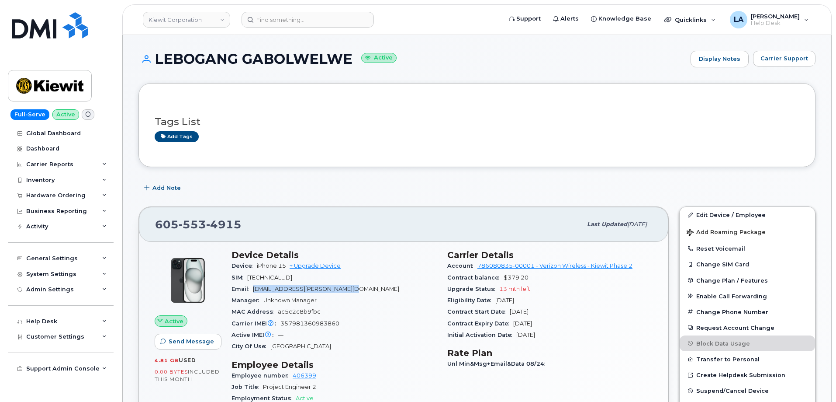
drag, startPoint x: 367, startPoint y: 286, endPoint x: 253, endPoint y: 291, distance: 114.1
click at [253, 291] on div "Email lebogang.gabolwelwe@kiewit.com" at bounding box center [334, 288] width 205 height 11
copy span "lebogang.gabolwelwe@kiewit.com"
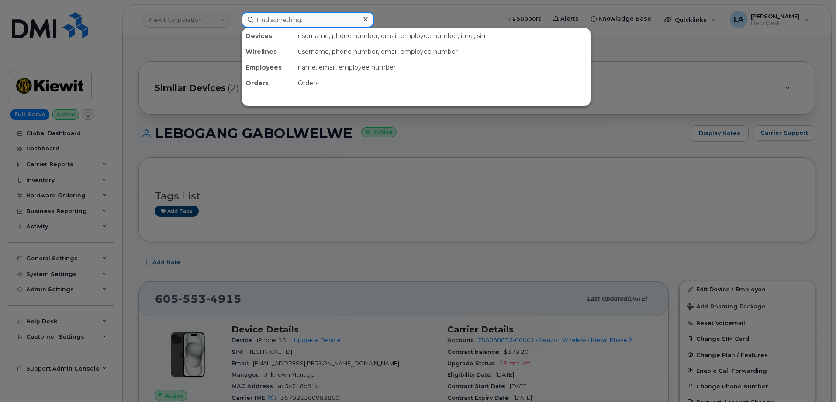
click at [289, 17] on input at bounding box center [308, 20] width 132 height 16
paste input "8324896581"
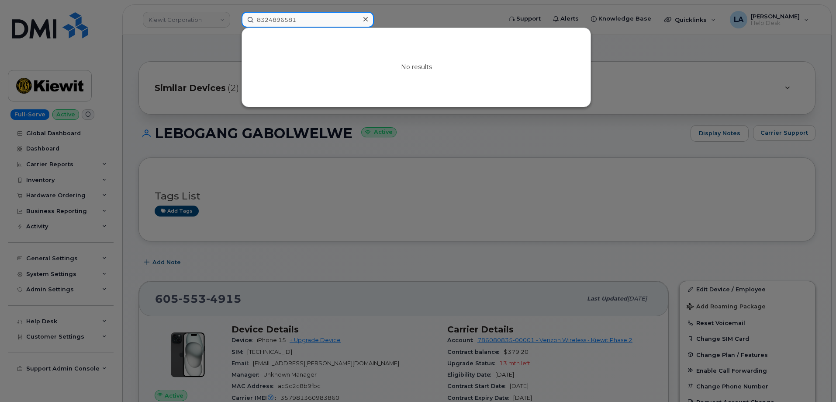
drag, startPoint x: 312, startPoint y: 20, endPoint x: 263, endPoint y: 19, distance: 48.5
click at [263, 19] on input "8324896581" at bounding box center [308, 20] width 132 height 16
type input "8"
paste input "956-298-1126"
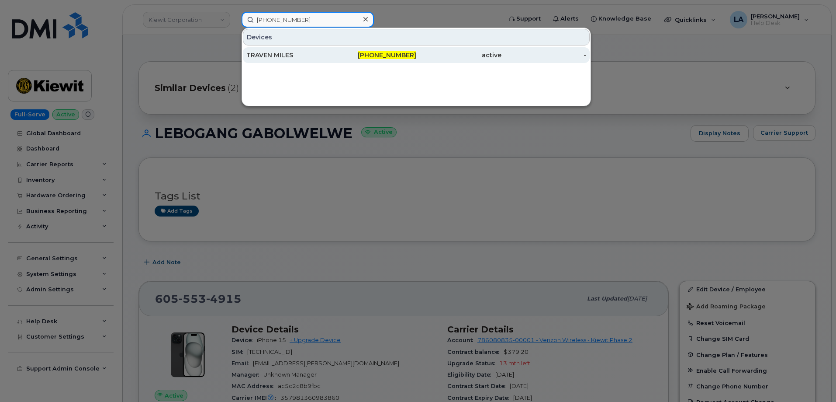
type input "956-298-1126"
click at [263, 60] on div "TRAVEN MILES" at bounding box center [288, 55] width 85 height 16
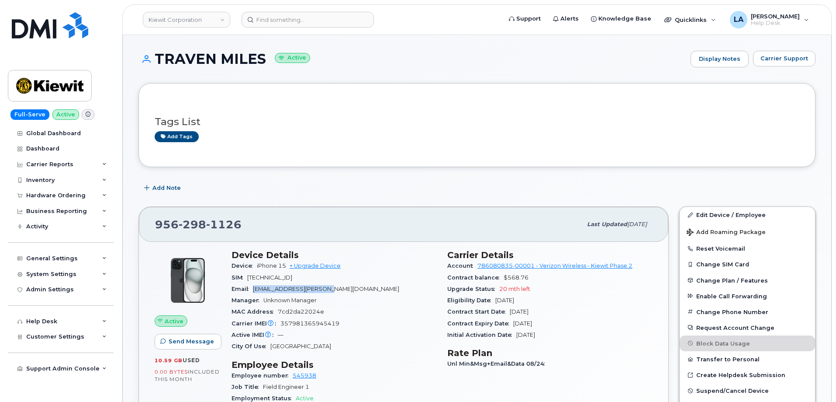
drag, startPoint x: 286, startPoint y: 286, endPoint x: 253, endPoint y: 289, distance: 33.7
click at [253, 289] on div "Email [EMAIL_ADDRESS][PERSON_NAME][DOMAIN_NAME]" at bounding box center [334, 288] width 205 height 11
copy span "[EMAIL_ADDRESS][PERSON_NAME][DOMAIN_NAME]"
